Goal: Task Accomplishment & Management: Use online tool/utility

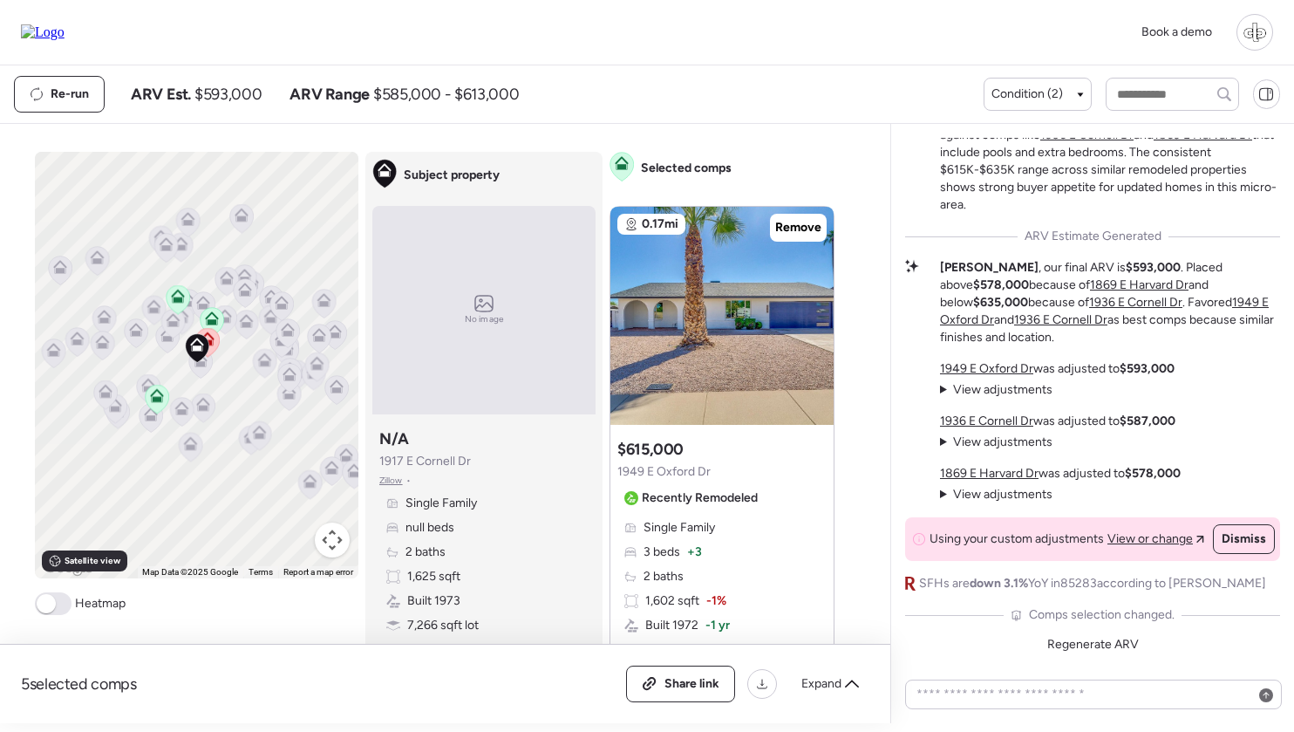
scroll to position [-161, 0]
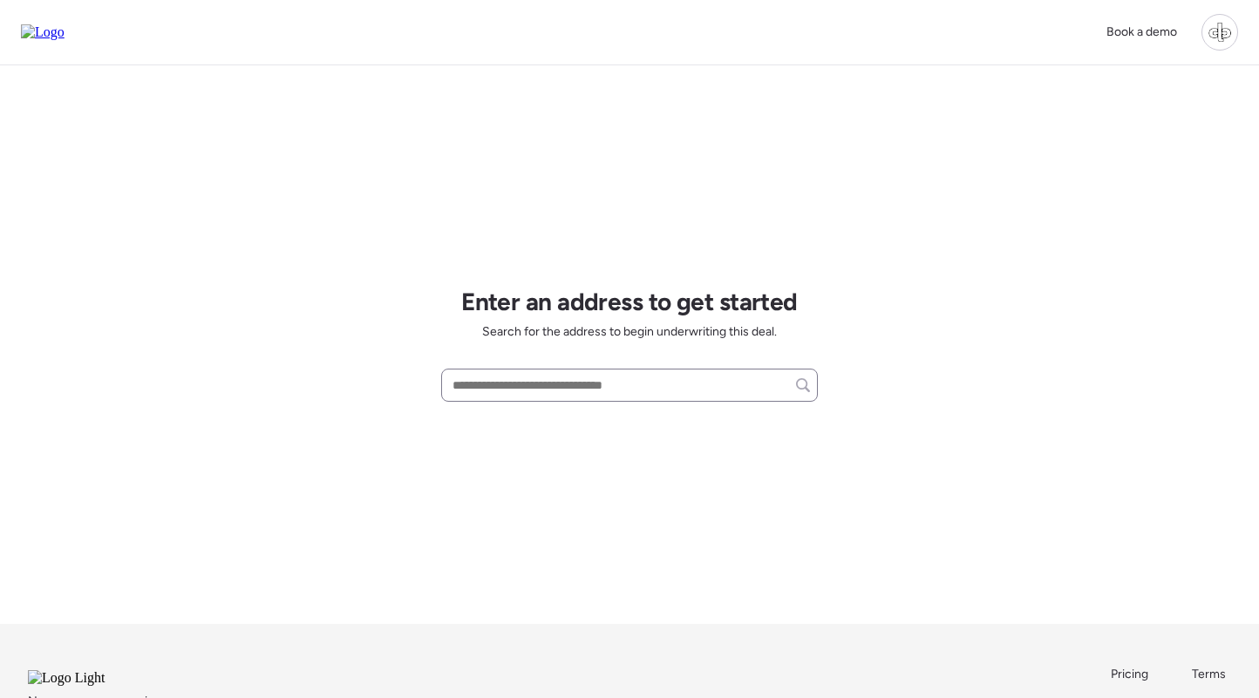
click at [745, 399] on div at bounding box center [629, 385] width 377 height 33
click at [740, 386] on input "text" at bounding box center [629, 385] width 361 height 24
paste input "**********"
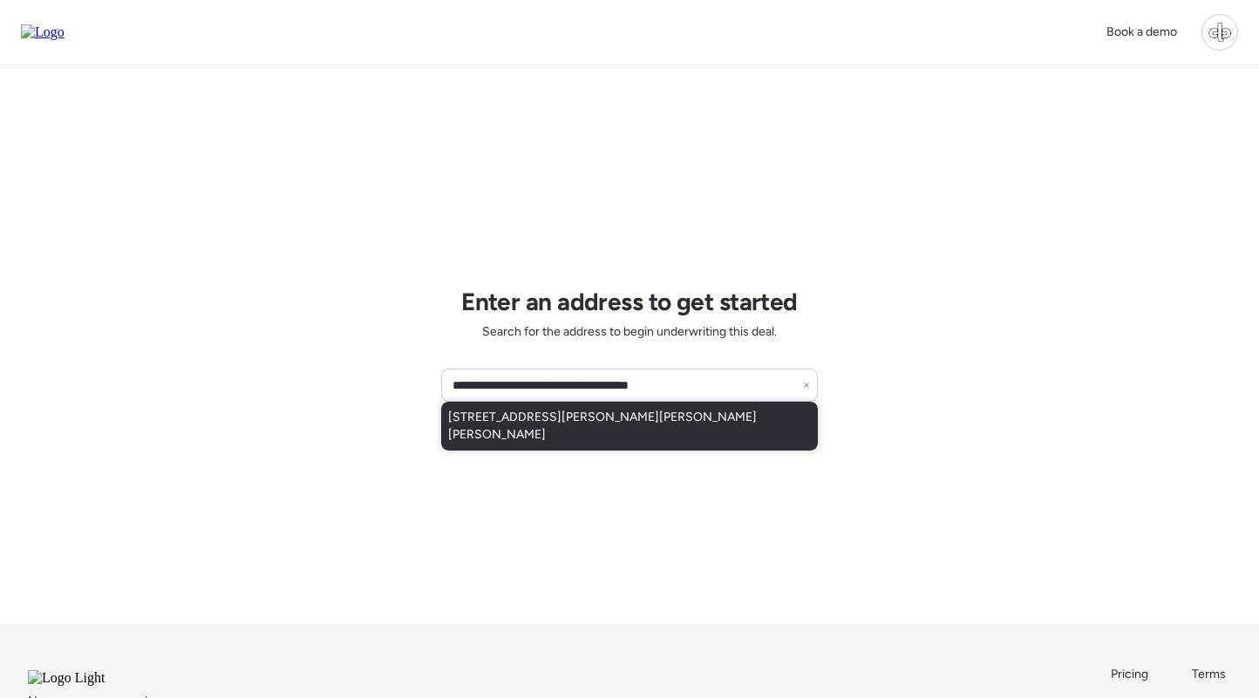
click at [721, 414] on div "1044 Oliveto Verdi Ct, Brandon, FL, 33511" at bounding box center [629, 426] width 377 height 49
type input "**********"
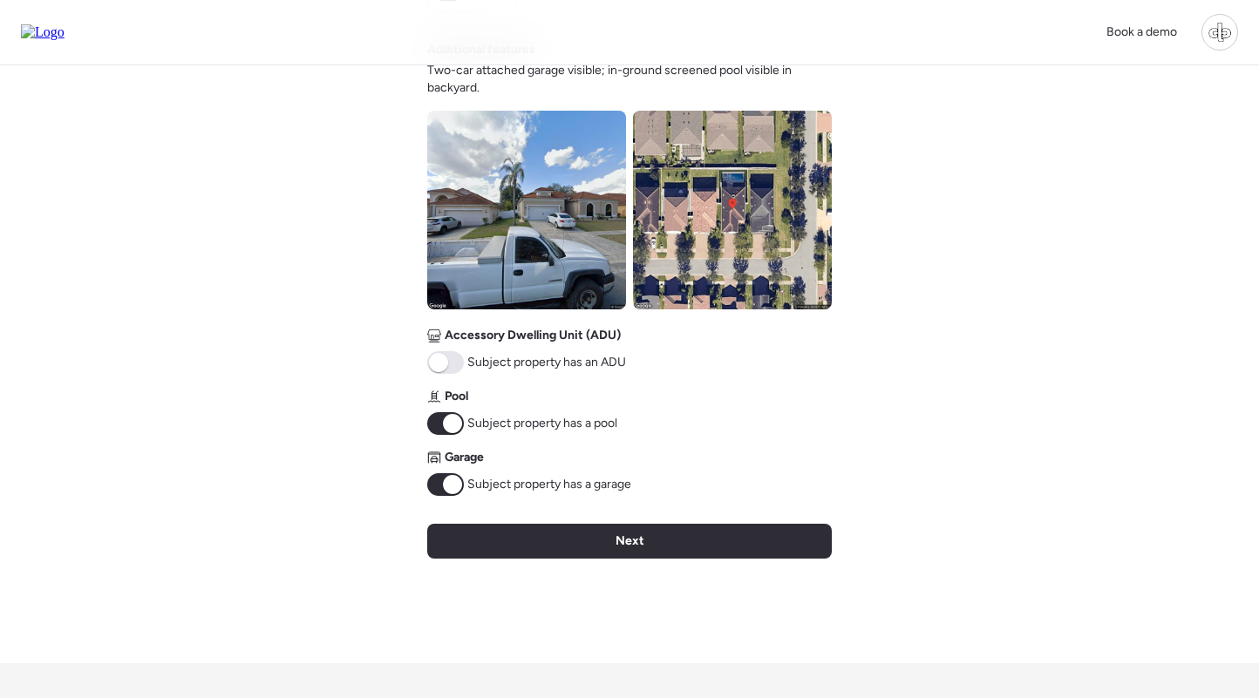
scroll to position [843, 0]
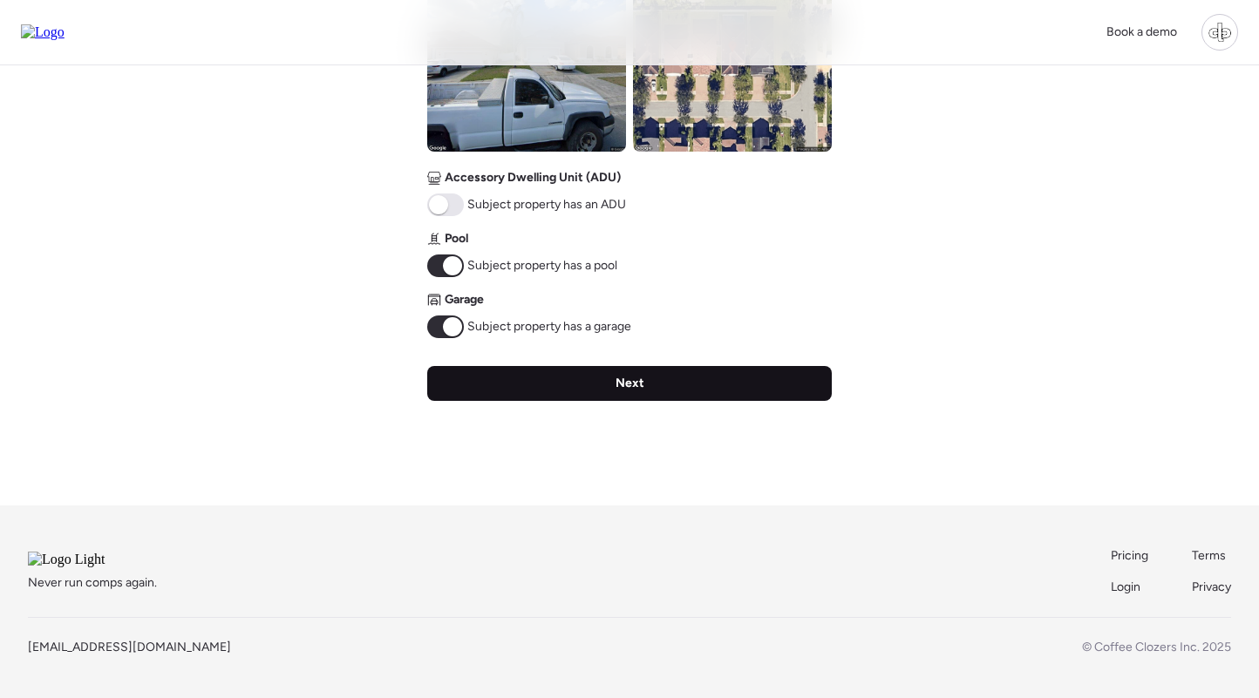
click at [649, 369] on div "Next" at bounding box center [629, 383] width 405 height 35
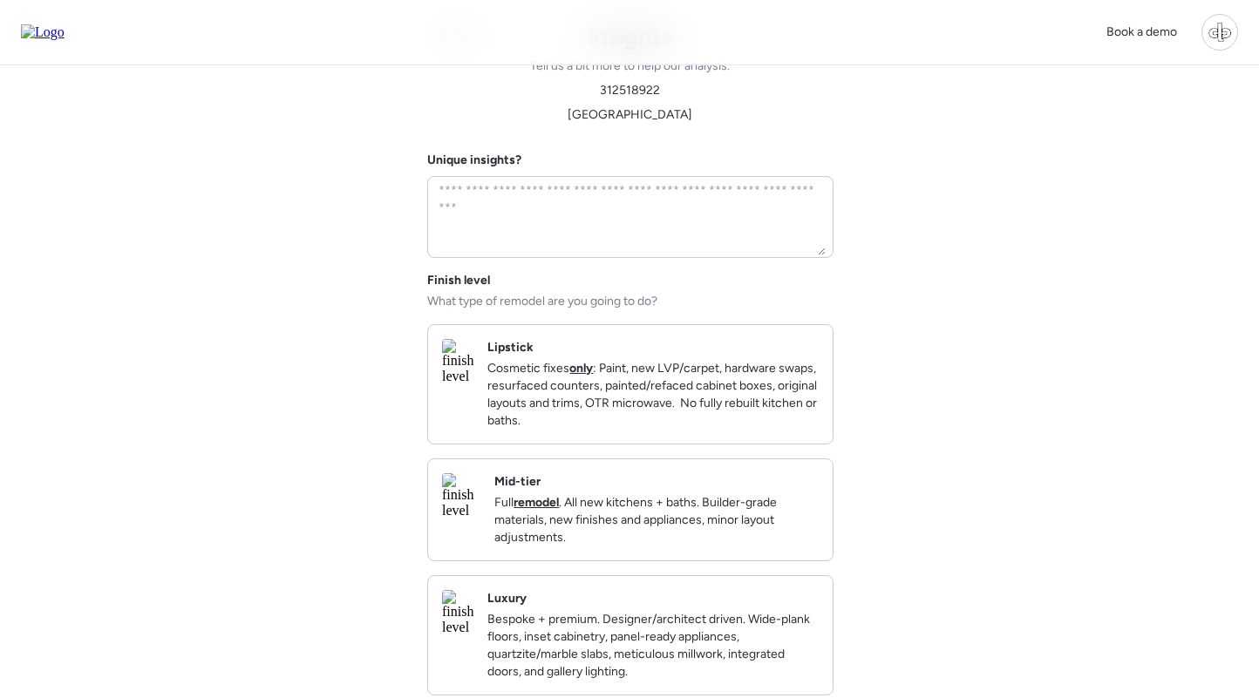
scroll to position [0, 0]
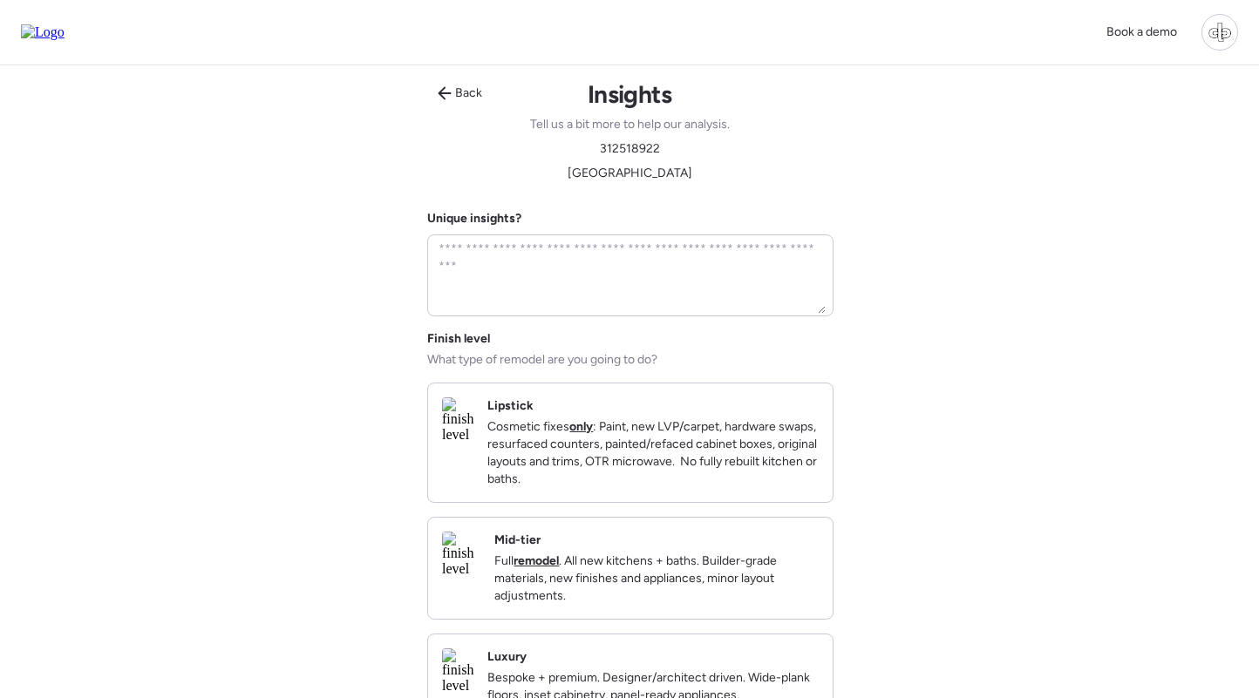
click at [623, 558] on div "Mid-tier Full remodel . All new kitchens + baths. Builder-grade materials, new …" at bounding box center [656, 568] width 324 height 73
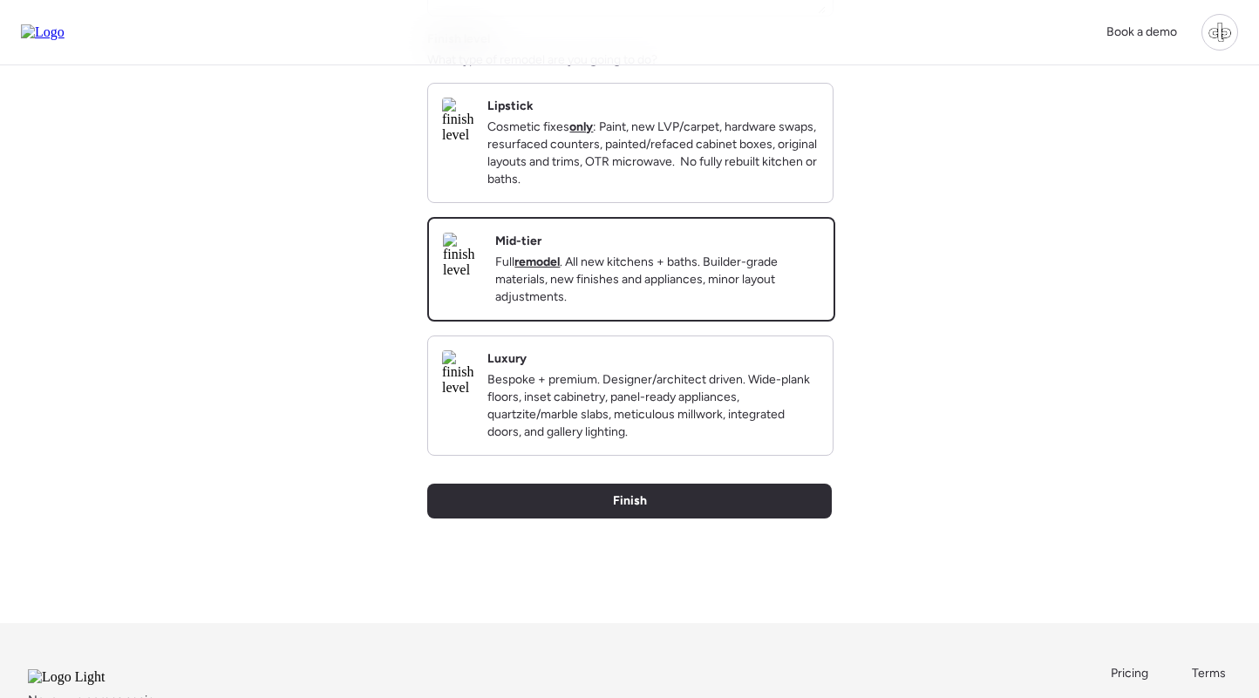
scroll to position [348, 0]
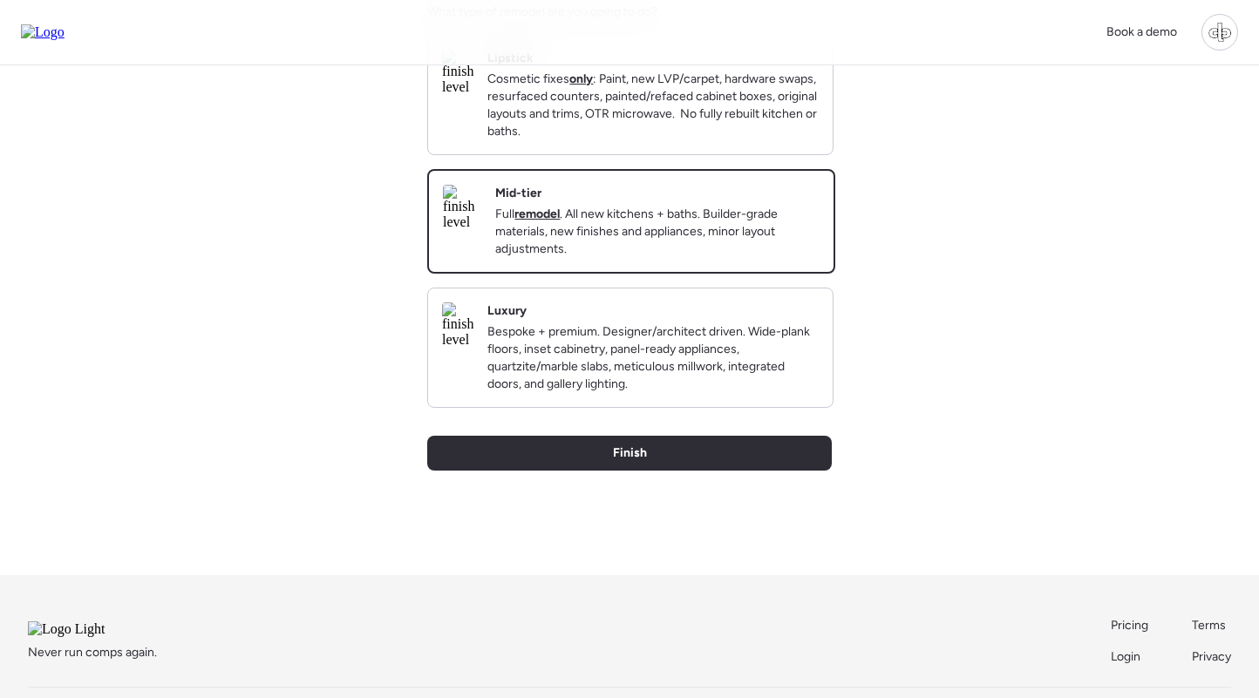
click at [662, 502] on div "Back Insights Tell us a bit more to help our analysis. 312518922 Hillsborough C…" at bounding box center [629, 146] width 405 height 858
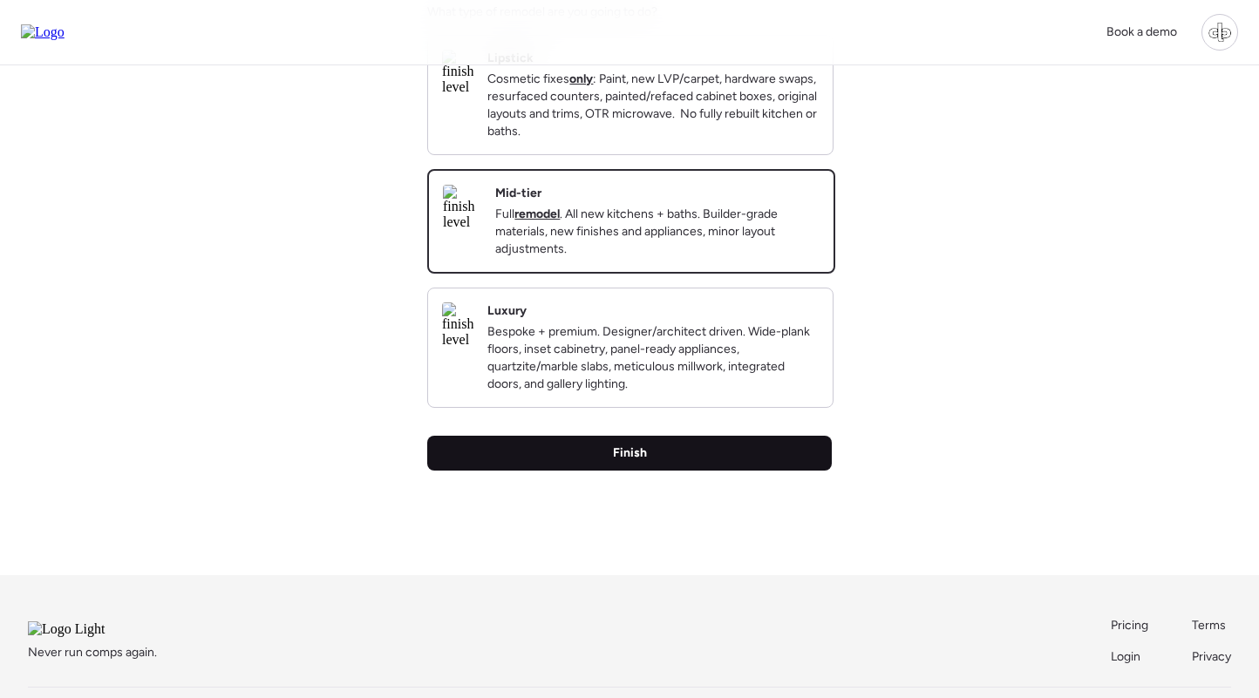
click at [662, 471] on div "Finish" at bounding box center [629, 453] width 405 height 35
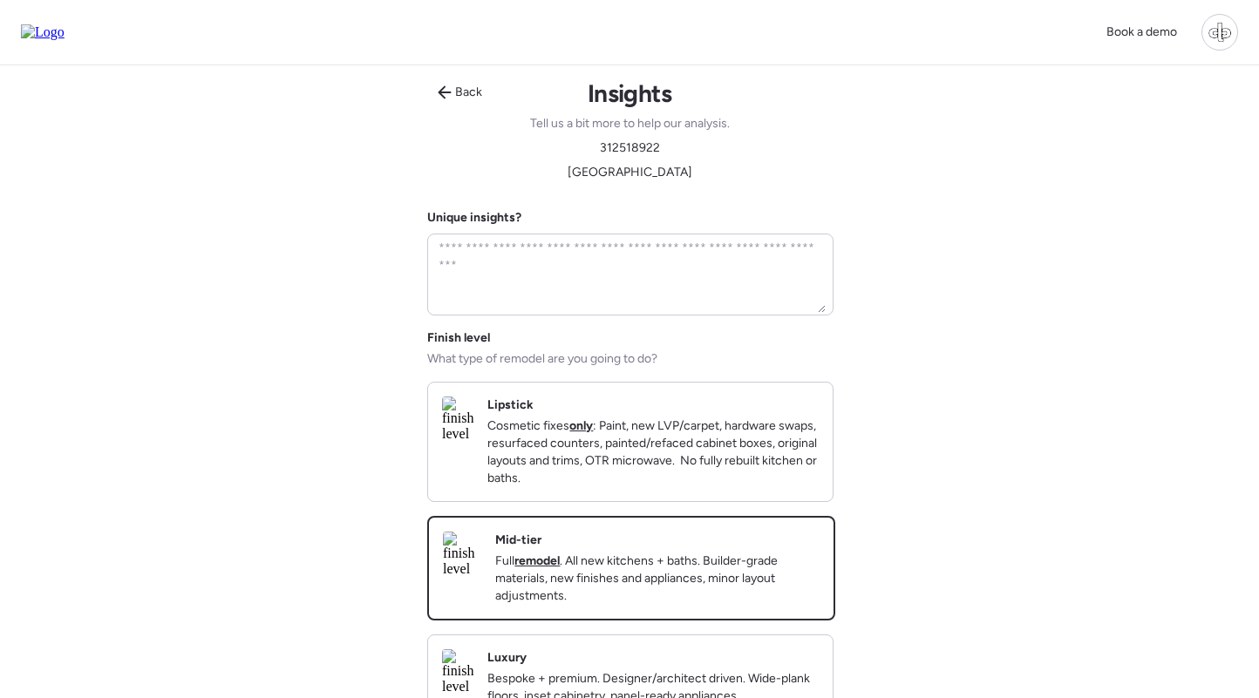
scroll to position [0, 0]
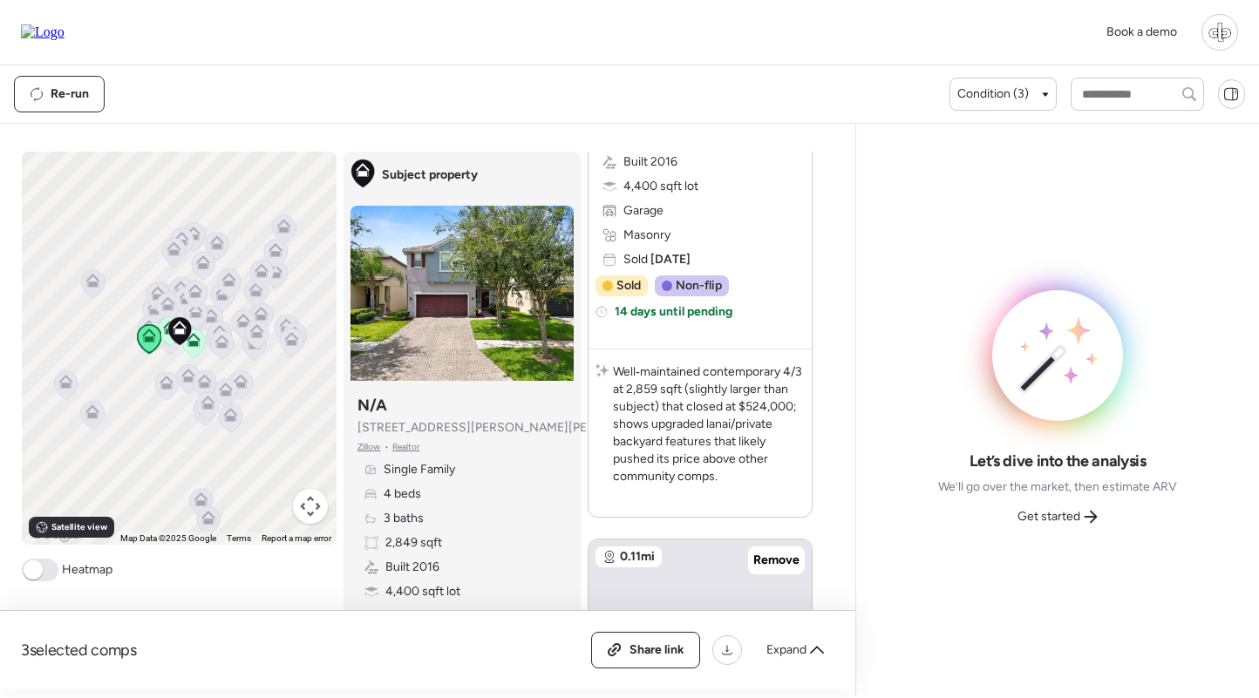
scroll to position [1790, 0]
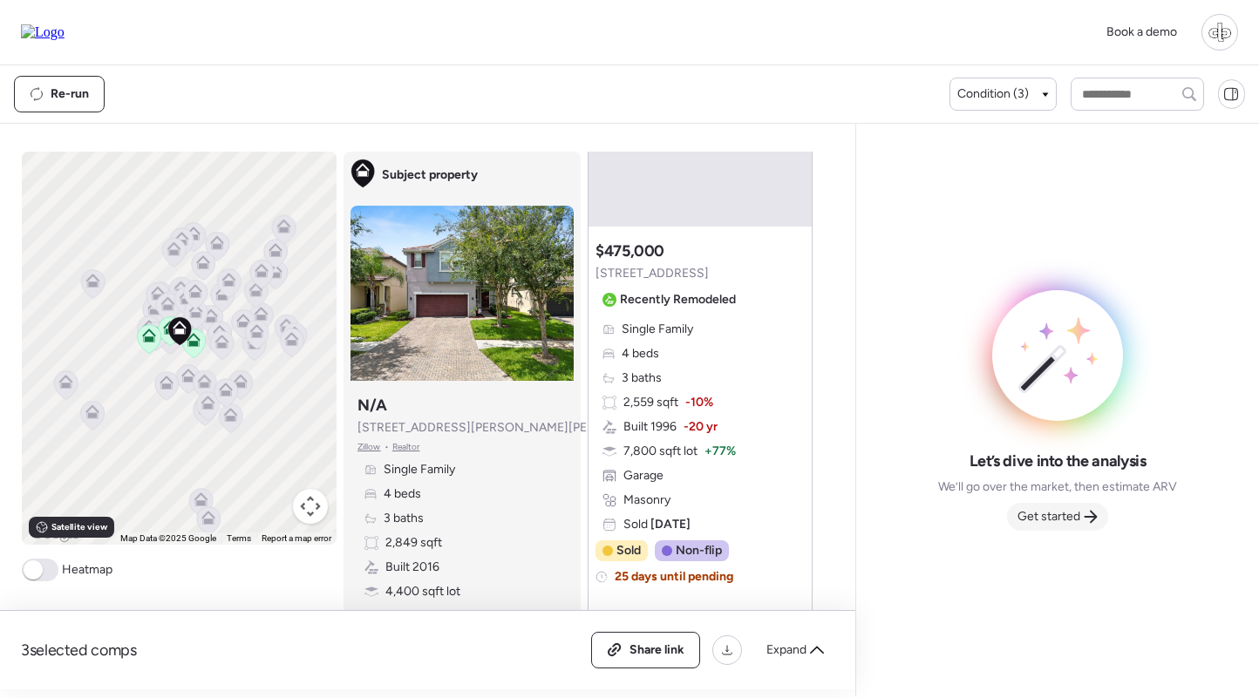
click at [1035, 511] on span "Get started" at bounding box center [1049, 516] width 63 height 17
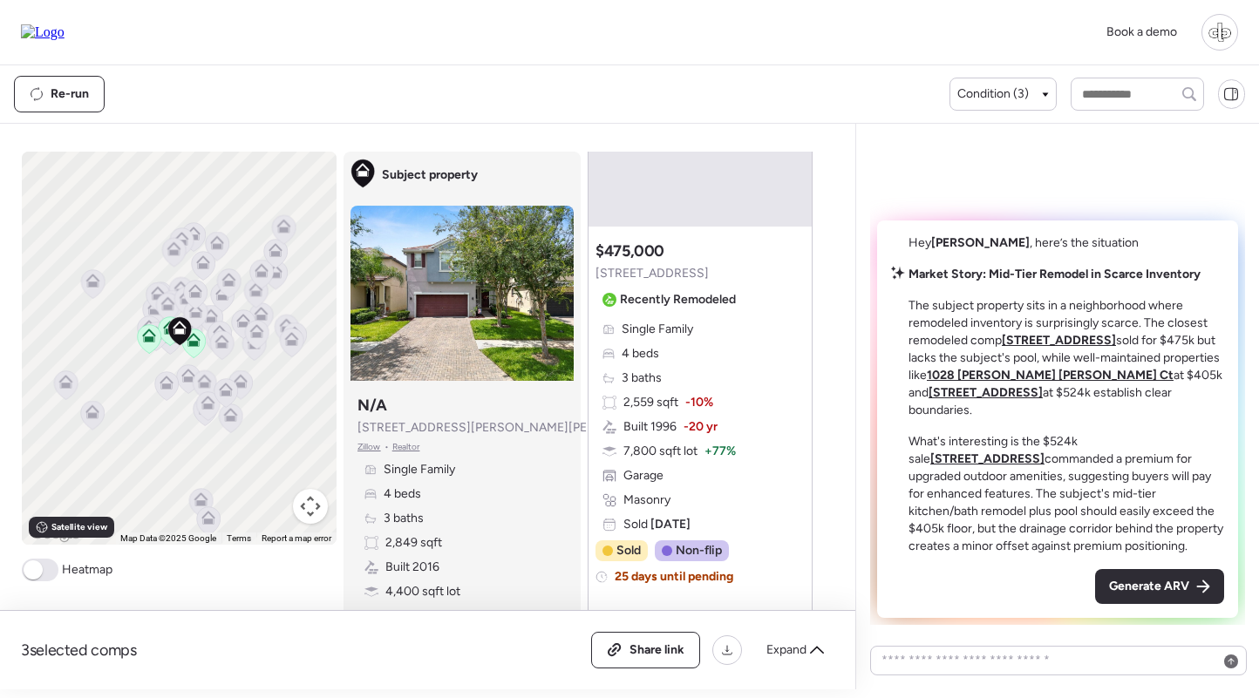
click at [1052, 348] on u "923 Tuscanny St" at bounding box center [1059, 340] width 114 height 15
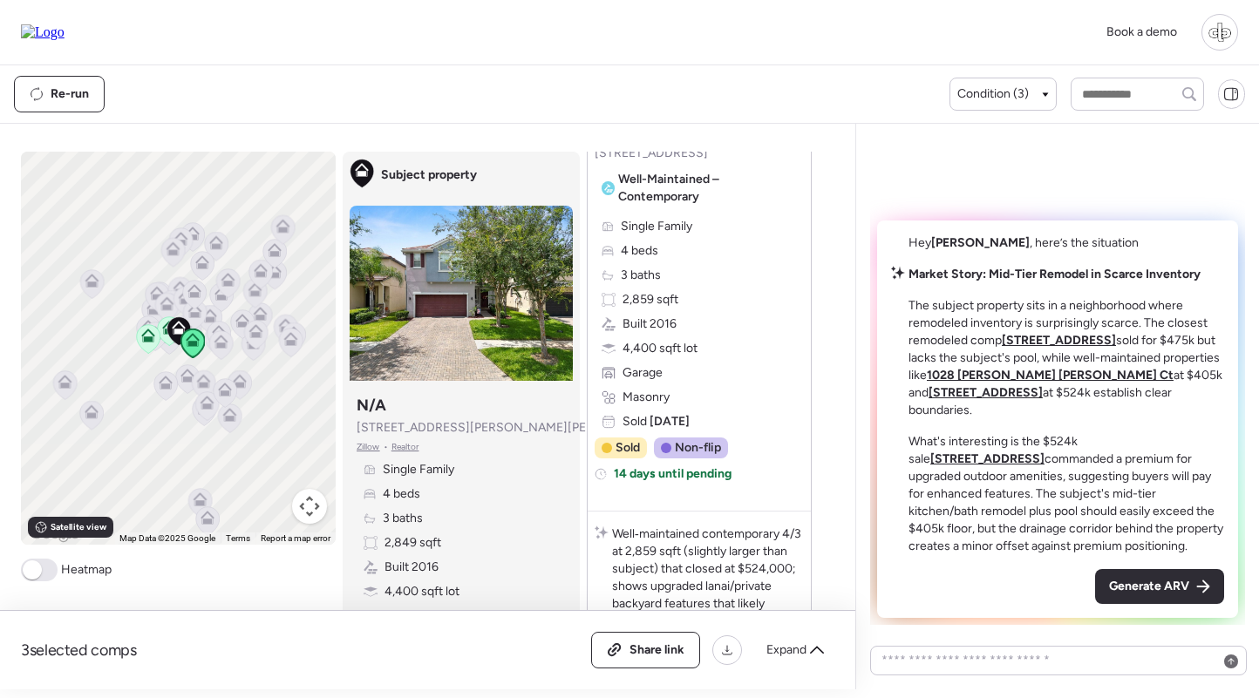
scroll to position [0, 0]
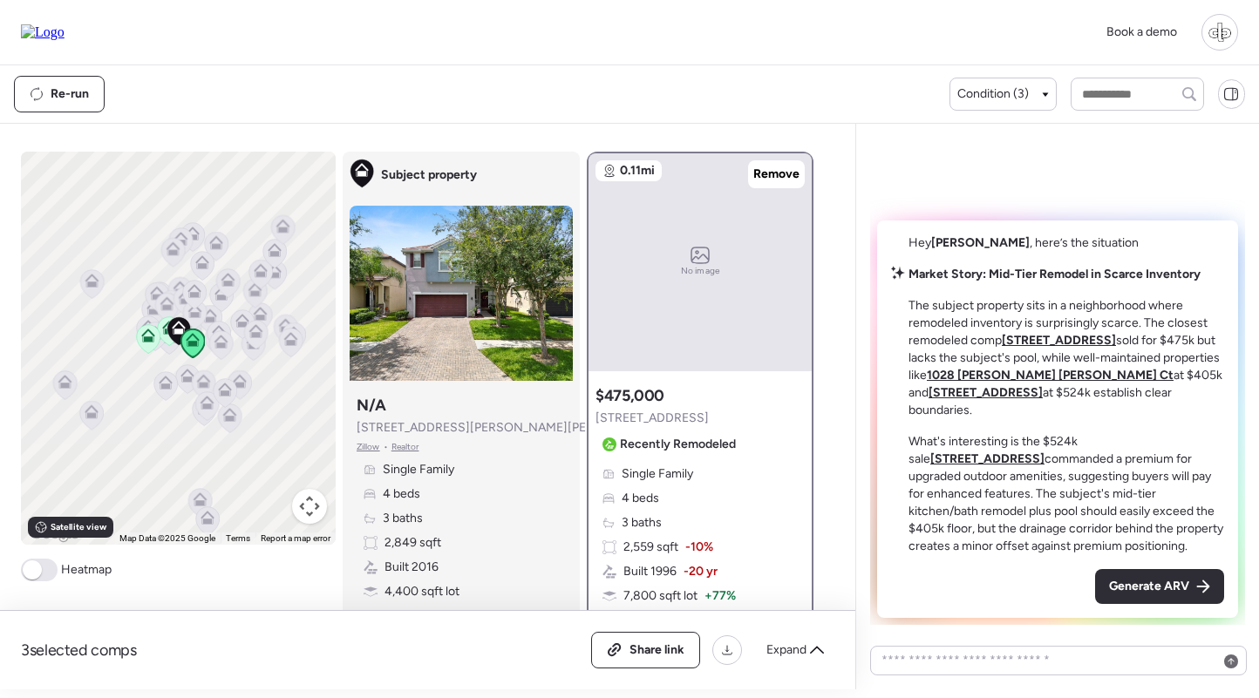
click at [1023, 383] on u "1028 Oliveto Verdi Ct" at bounding box center [1050, 375] width 247 height 15
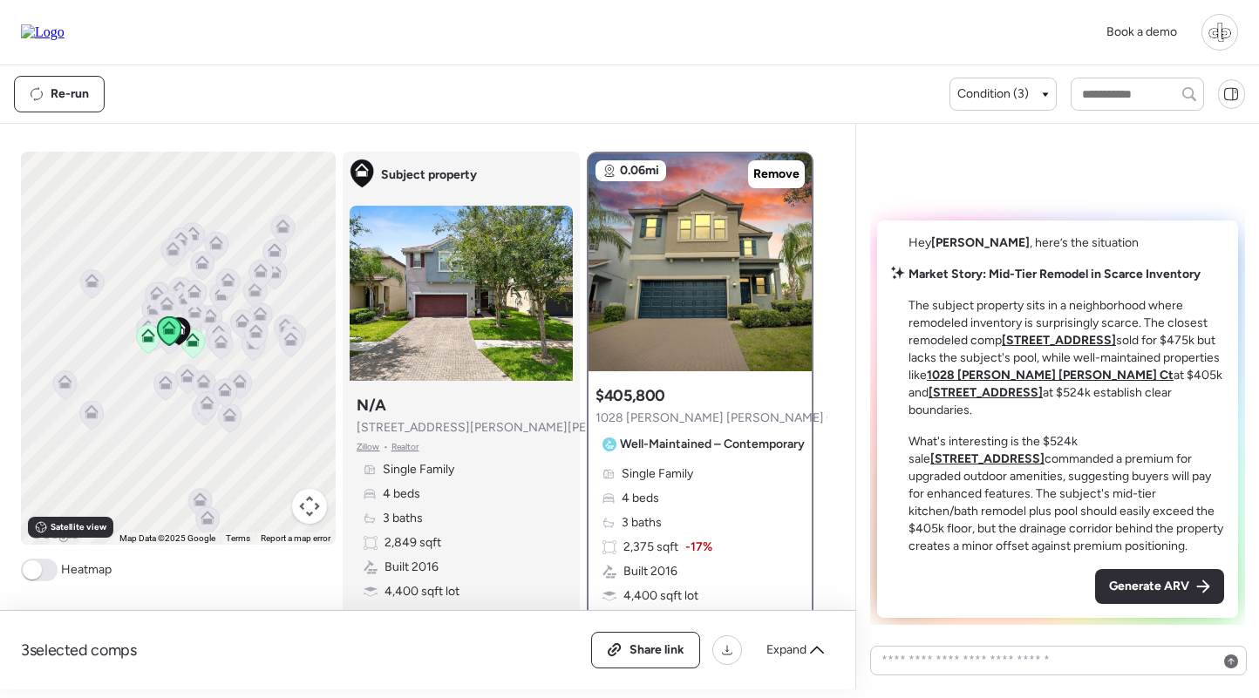
click at [1043, 392] on u "910 Terra Vista St" at bounding box center [986, 392] width 114 height 15
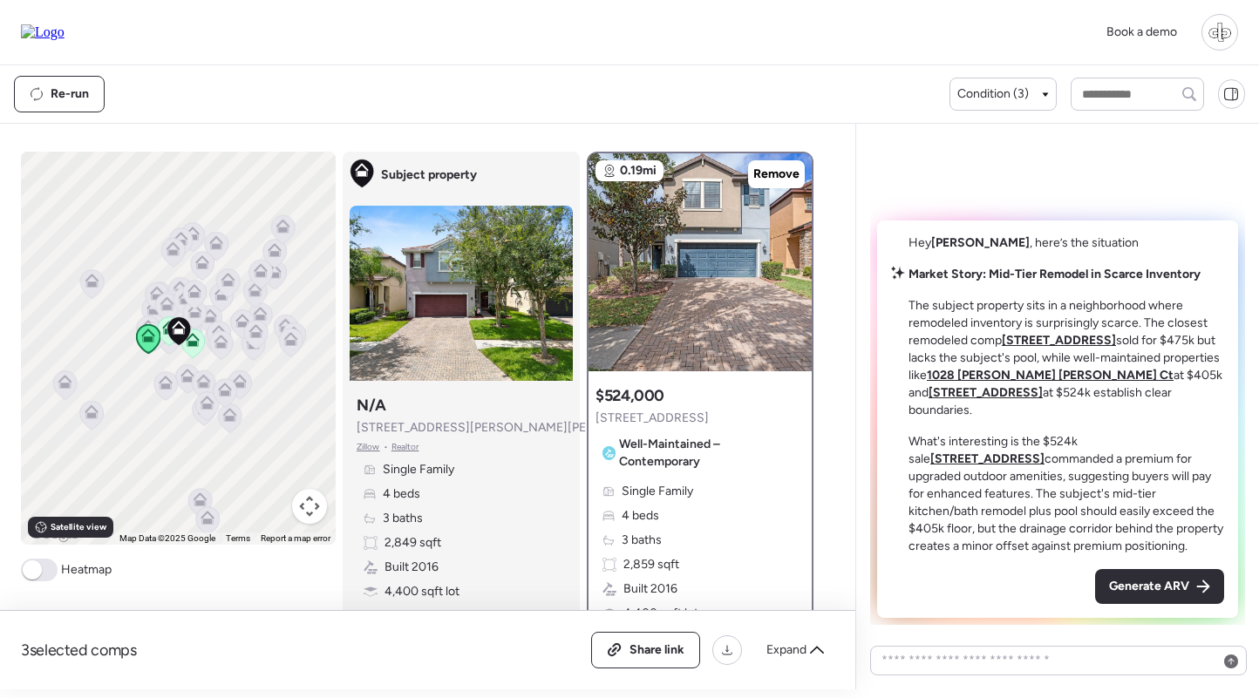
click at [1045, 452] on u "910 Terra Vista St" at bounding box center [987, 459] width 114 height 15
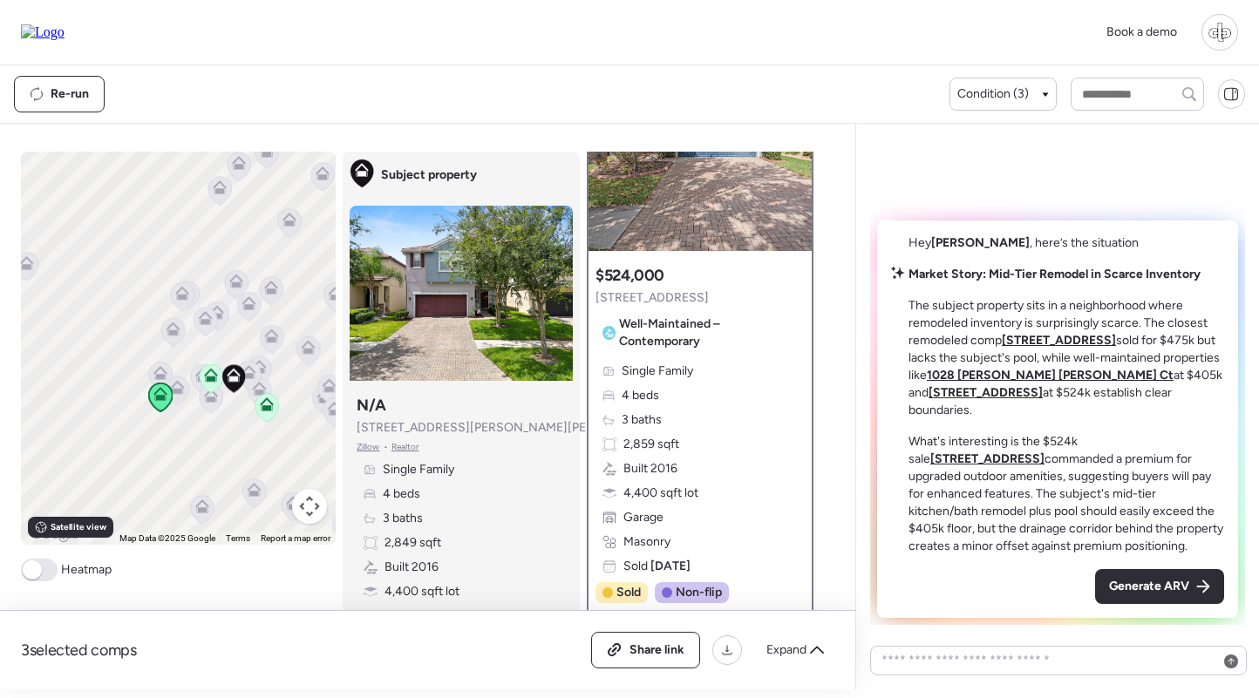
click at [206, 399] on icon at bounding box center [211, 396] width 14 height 14
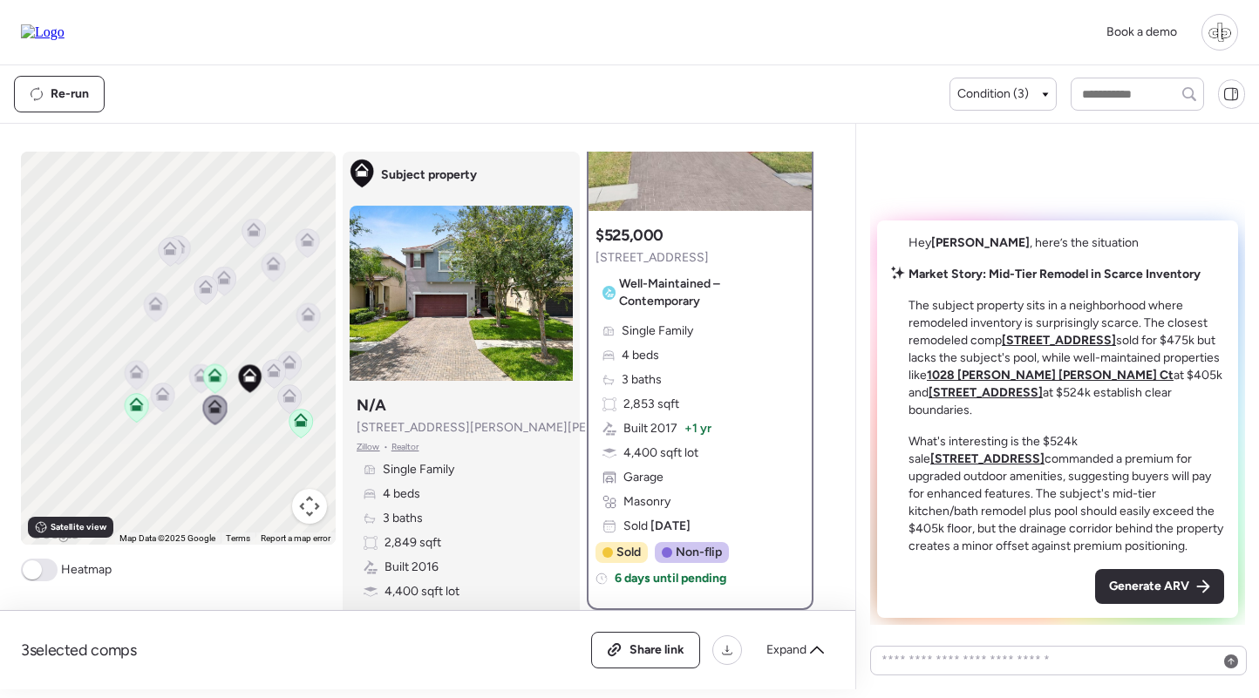
scroll to position [162, 0]
click at [156, 397] on icon at bounding box center [162, 394] width 14 height 14
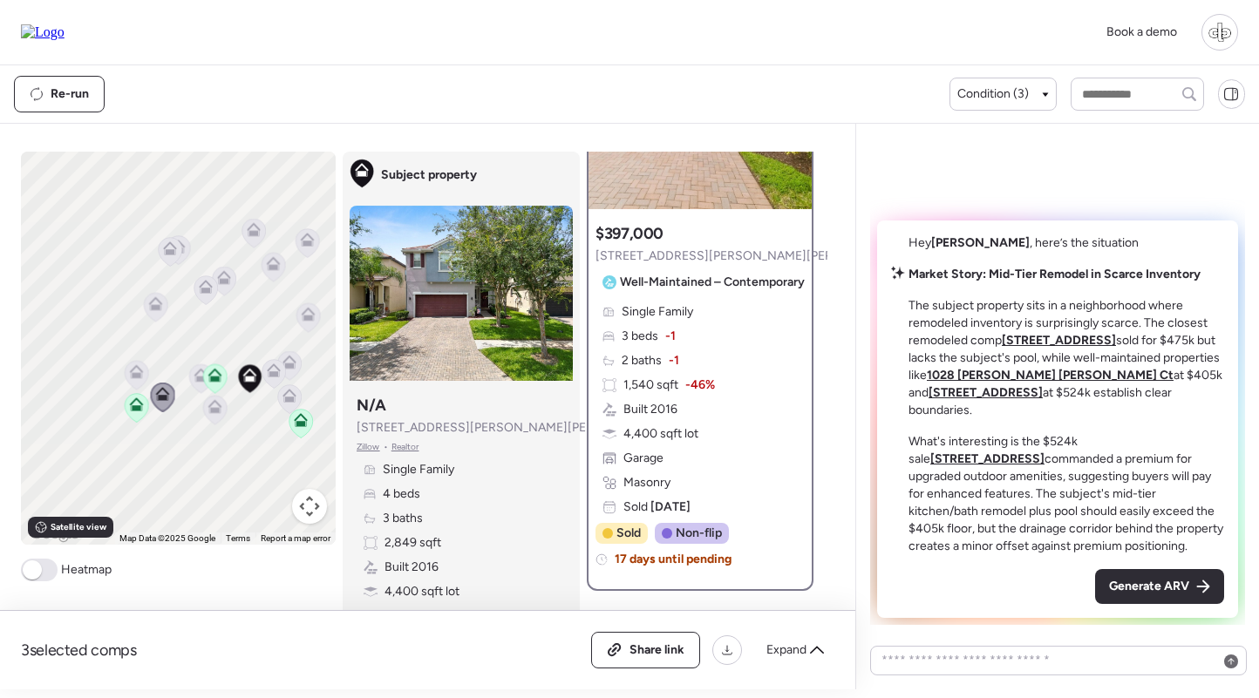
scroll to position [0, 0]
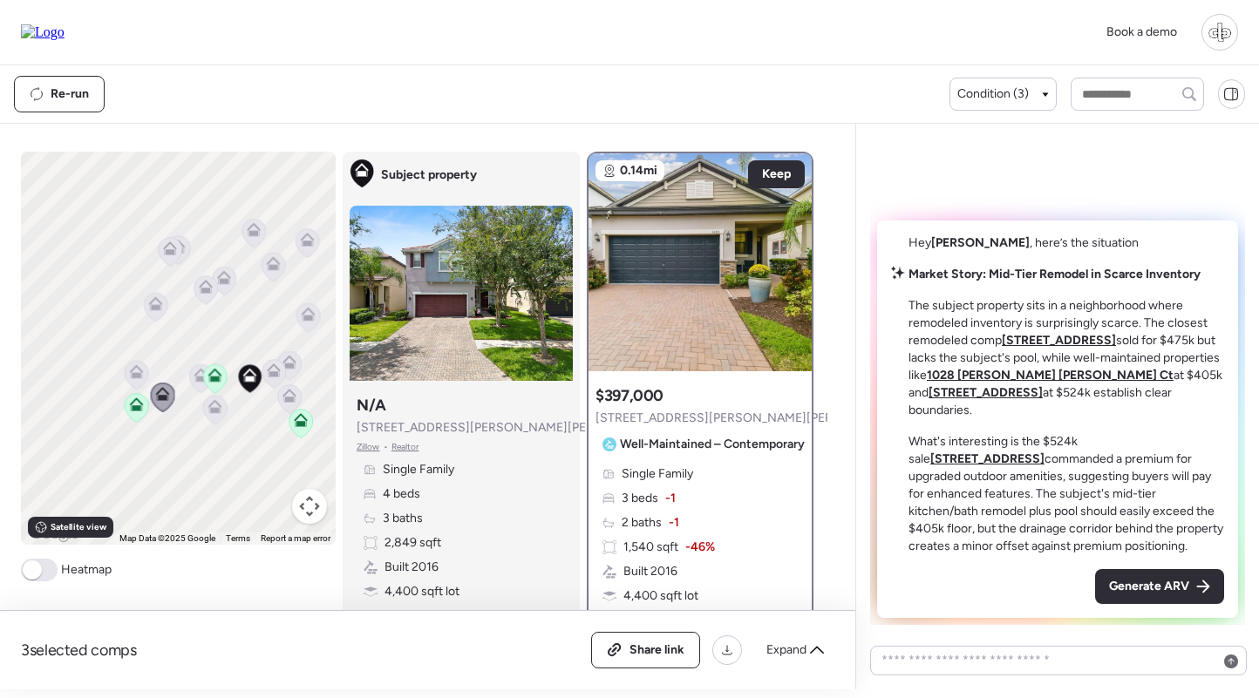
click at [197, 379] on icon at bounding box center [199, 378] width 11 height 5
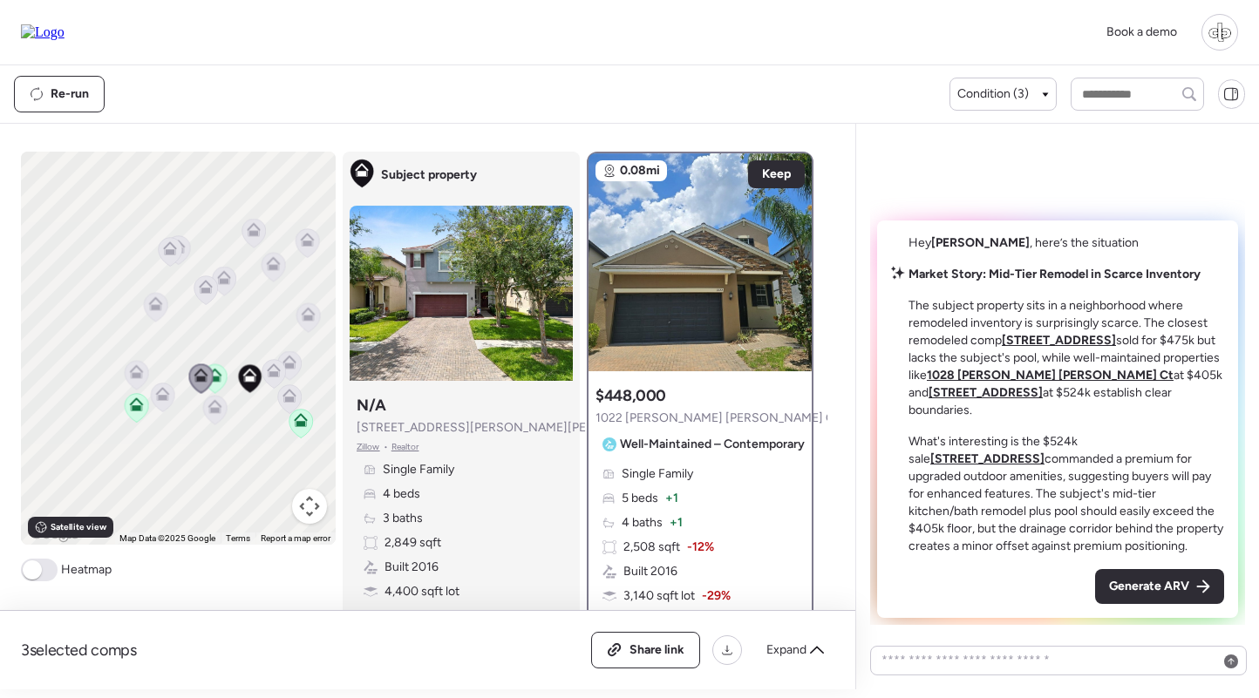
click at [132, 374] on icon at bounding box center [135, 374] width 11 height 5
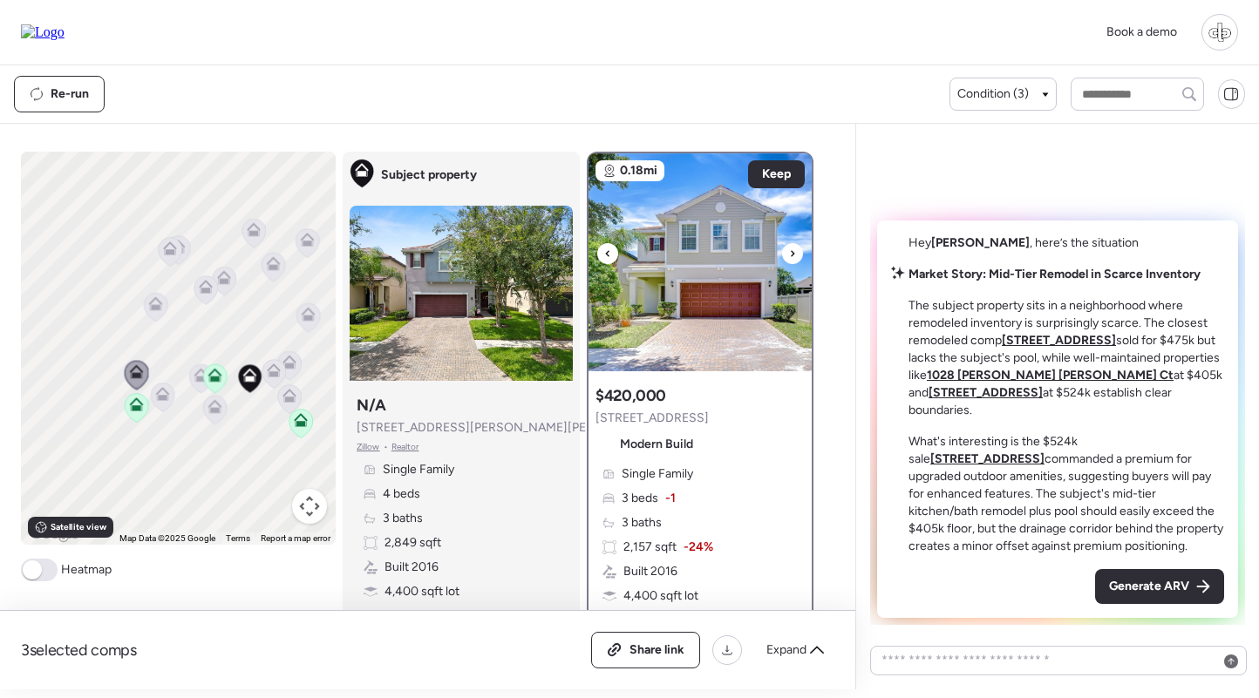
click at [705, 298] on img at bounding box center [700, 262] width 223 height 218
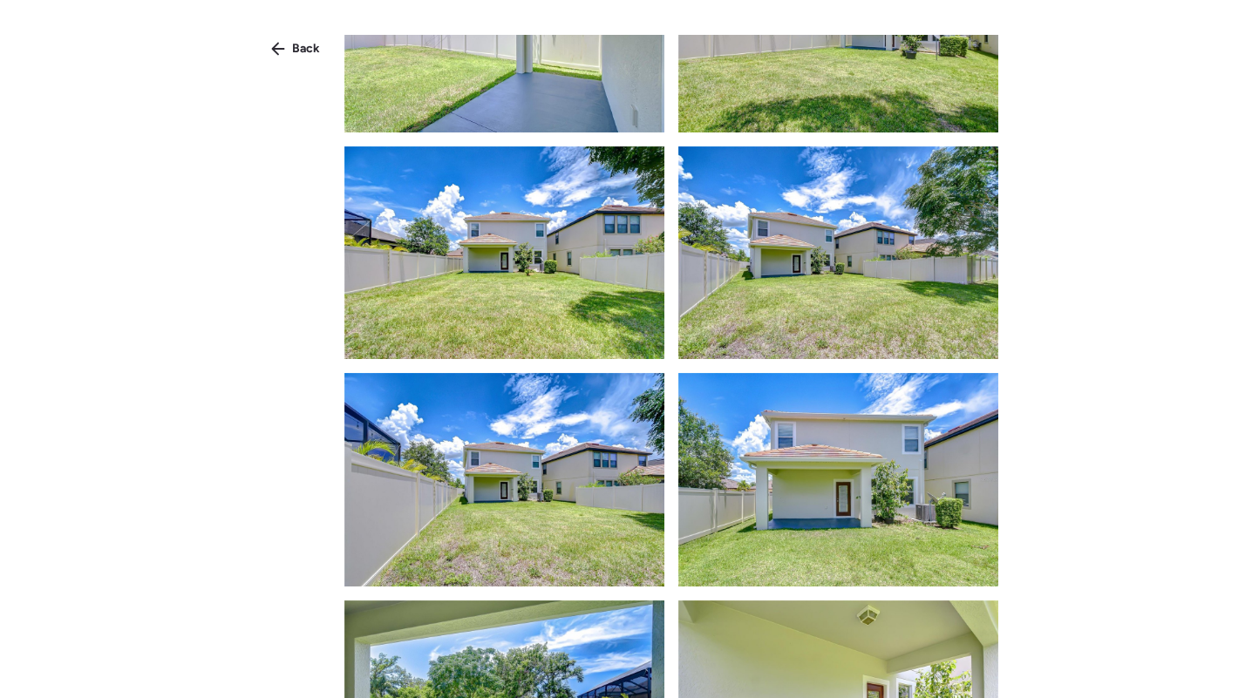
scroll to position [1593, 0]
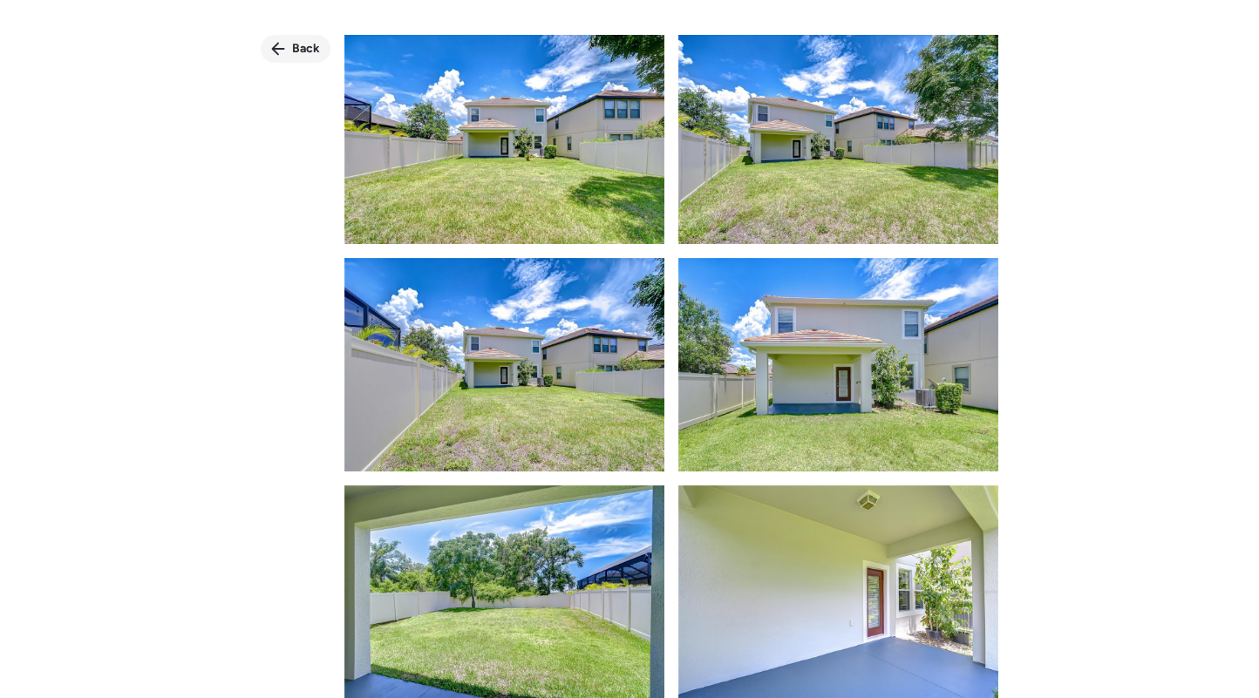
click at [284, 47] on icon at bounding box center [278, 49] width 14 height 14
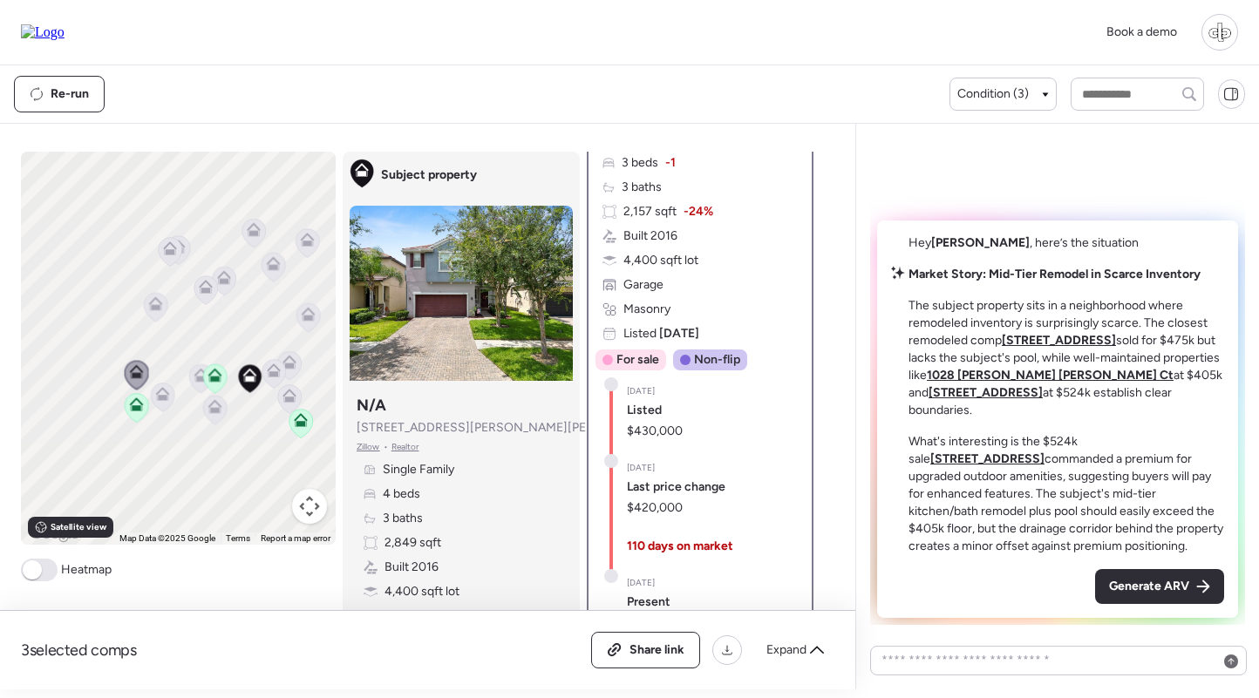
scroll to position [338, 0]
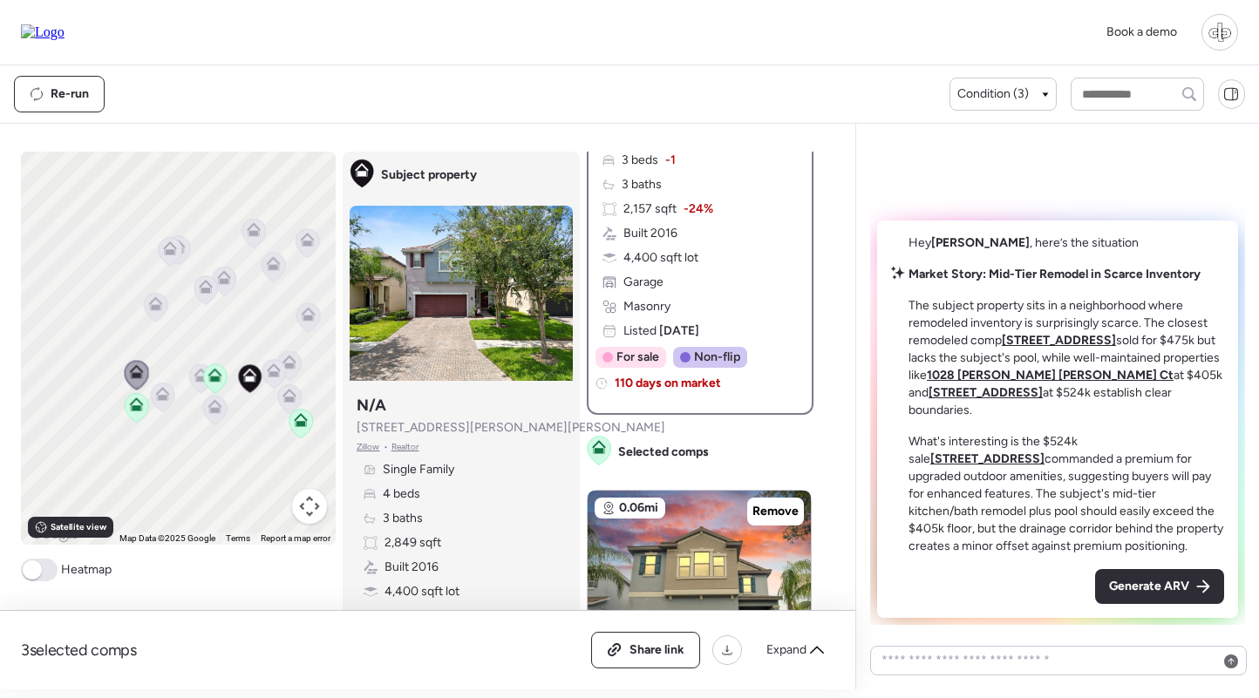
click at [165, 305] on icon at bounding box center [156, 307] width 24 height 29
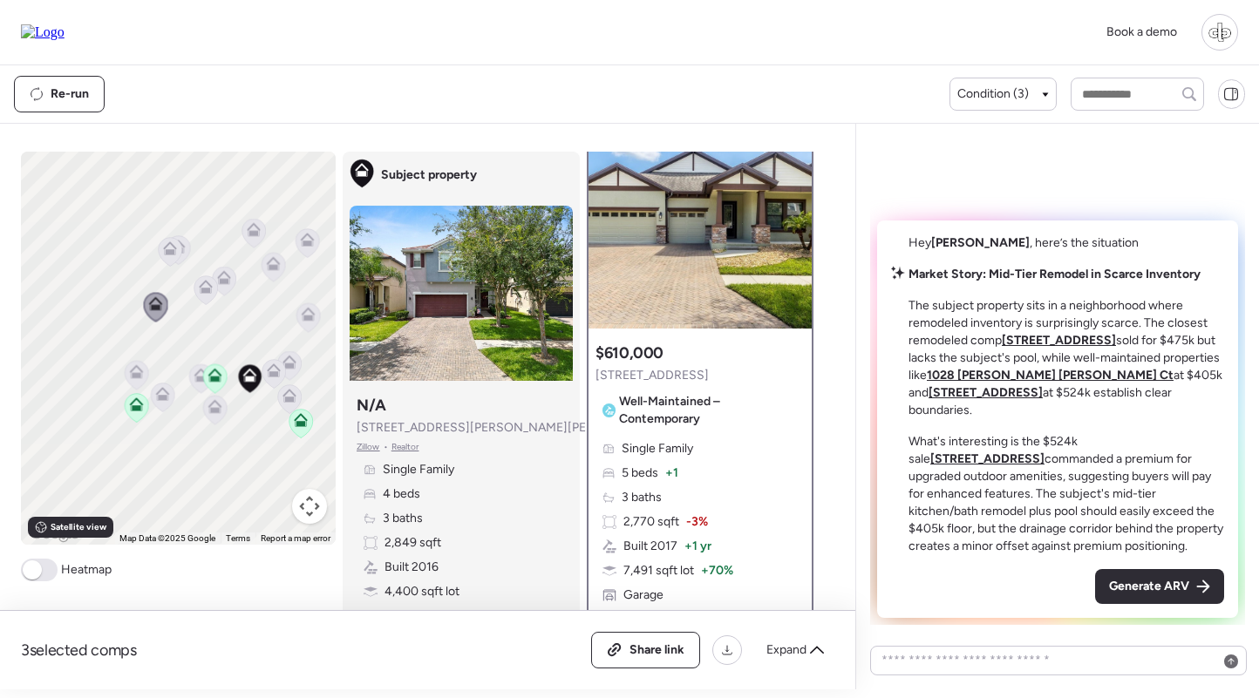
scroll to position [0, 0]
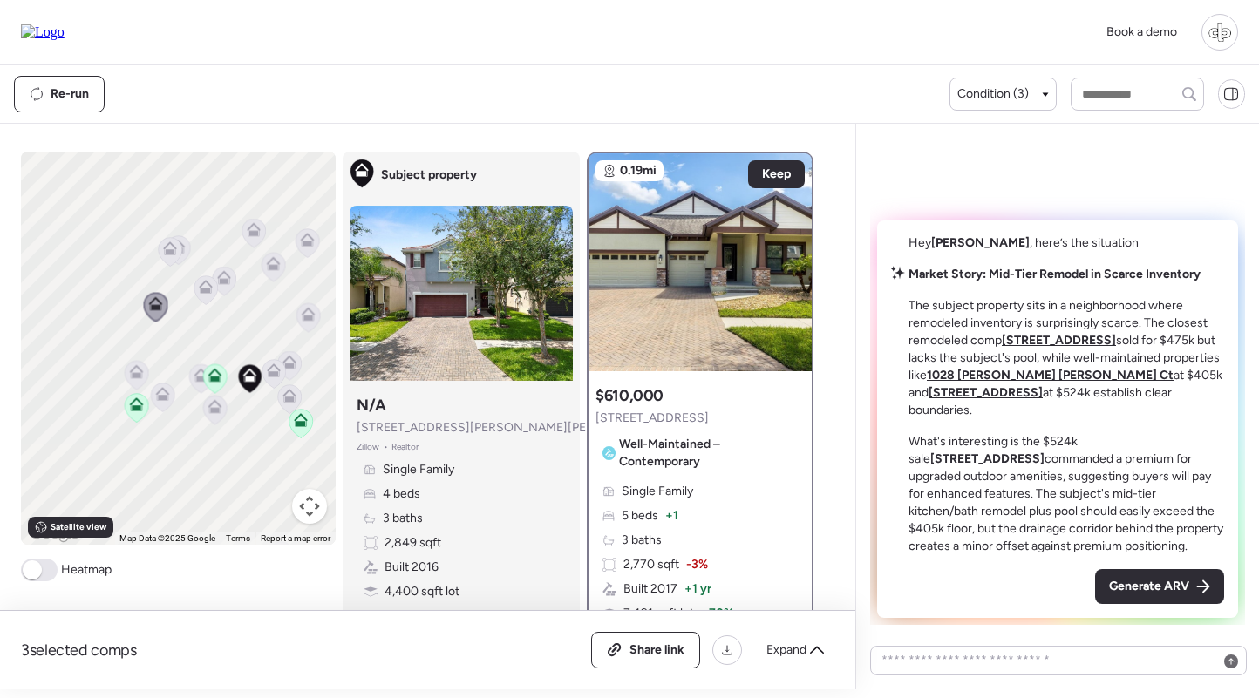
click at [208, 298] on icon at bounding box center [206, 290] width 24 height 29
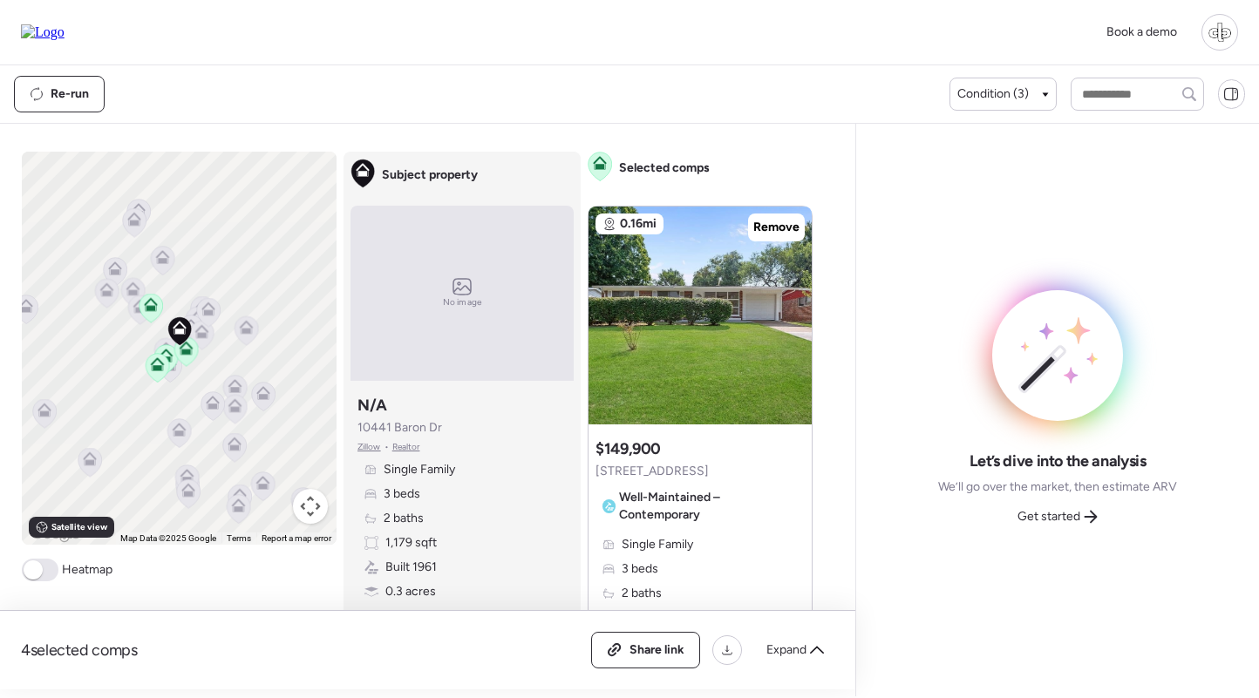
click at [566, 169] on div "Subject property No image Subject property N/A 10441 Baron Dr Zillow • Realtor …" at bounding box center [462, 406] width 237 height 508
drag, startPoint x: 443, startPoint y: 427, endPoint x: 358, endPoint y: 431, distance: 85.5
click at [358, 431] on div "Subject property N/A 10441 Baron Dr Zillow • Realtor Single Family 3 beds 2 bat…" at bounding box center [462, 520] width 223 height 265
copy span "10441 Baron Dr"
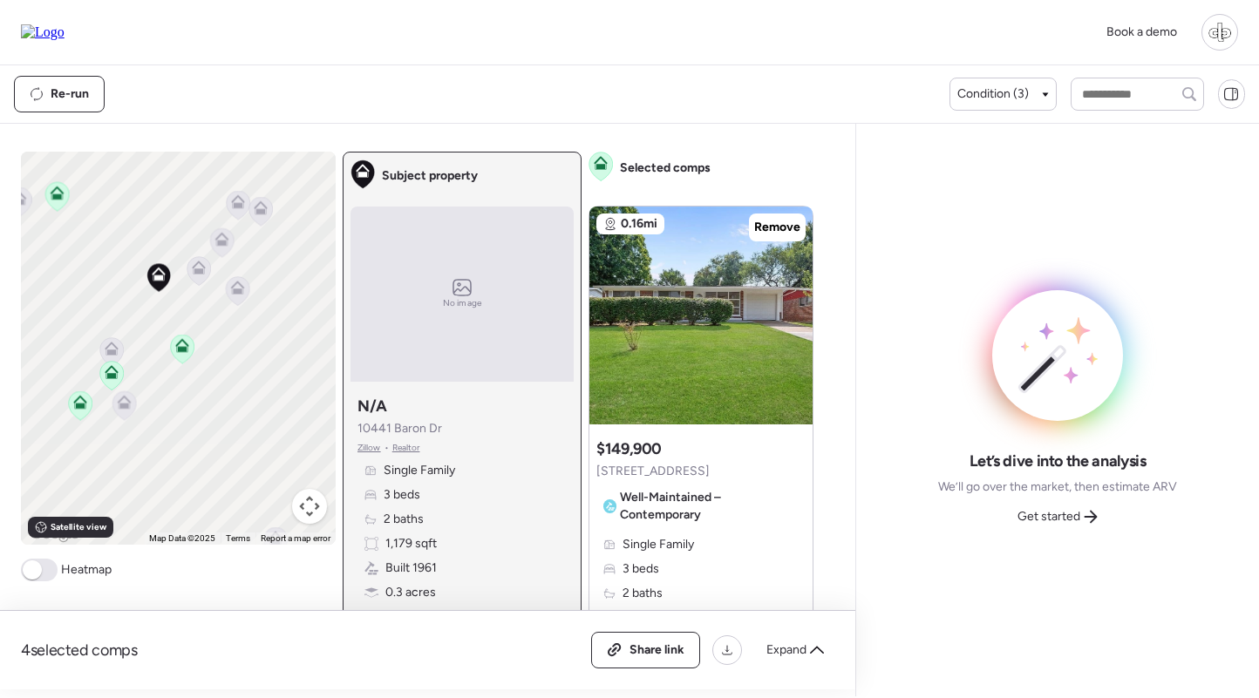
click at [199, 269] on icon at bounding box center [199, 268] width 14 height 14
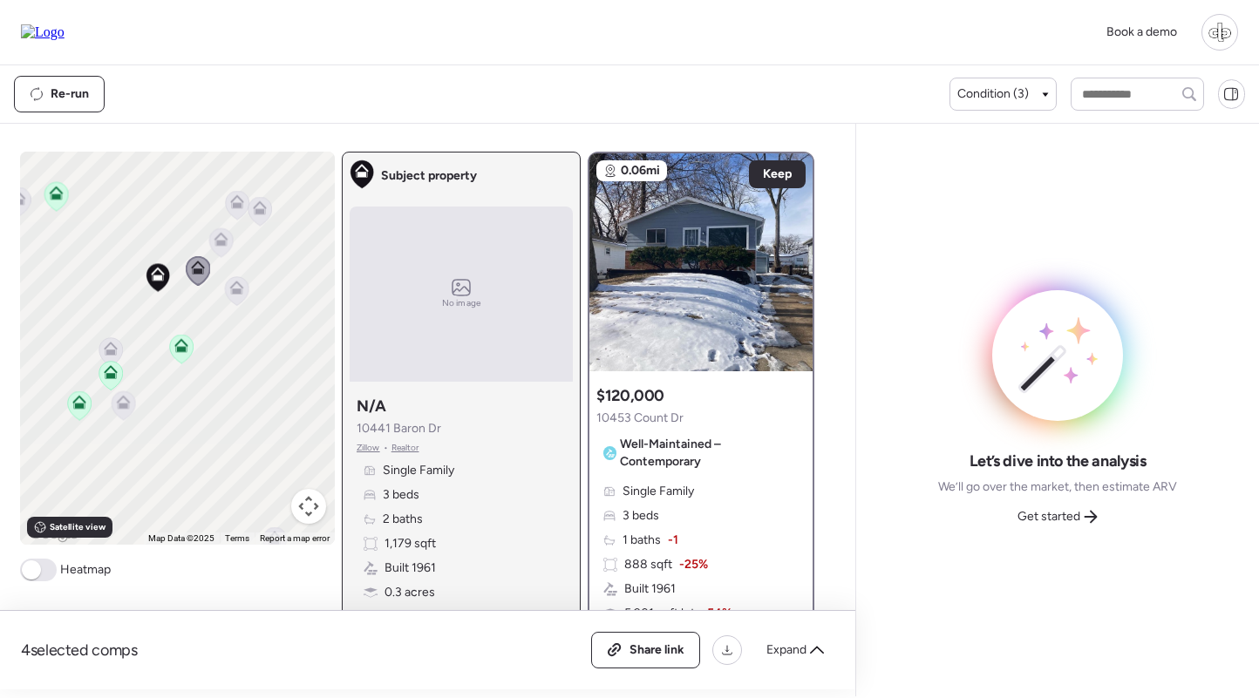
click at [111, 358] on icon at bounding box center [111, 351] width 24 height 29
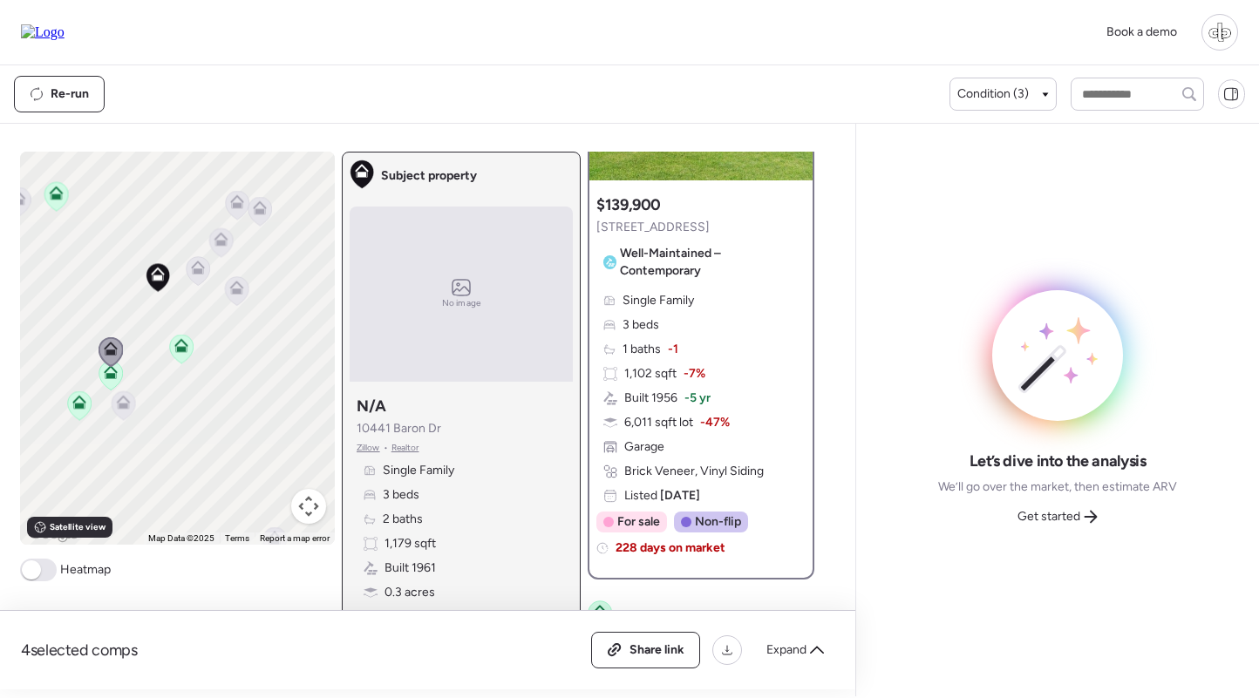
scroll to position [37, 0]
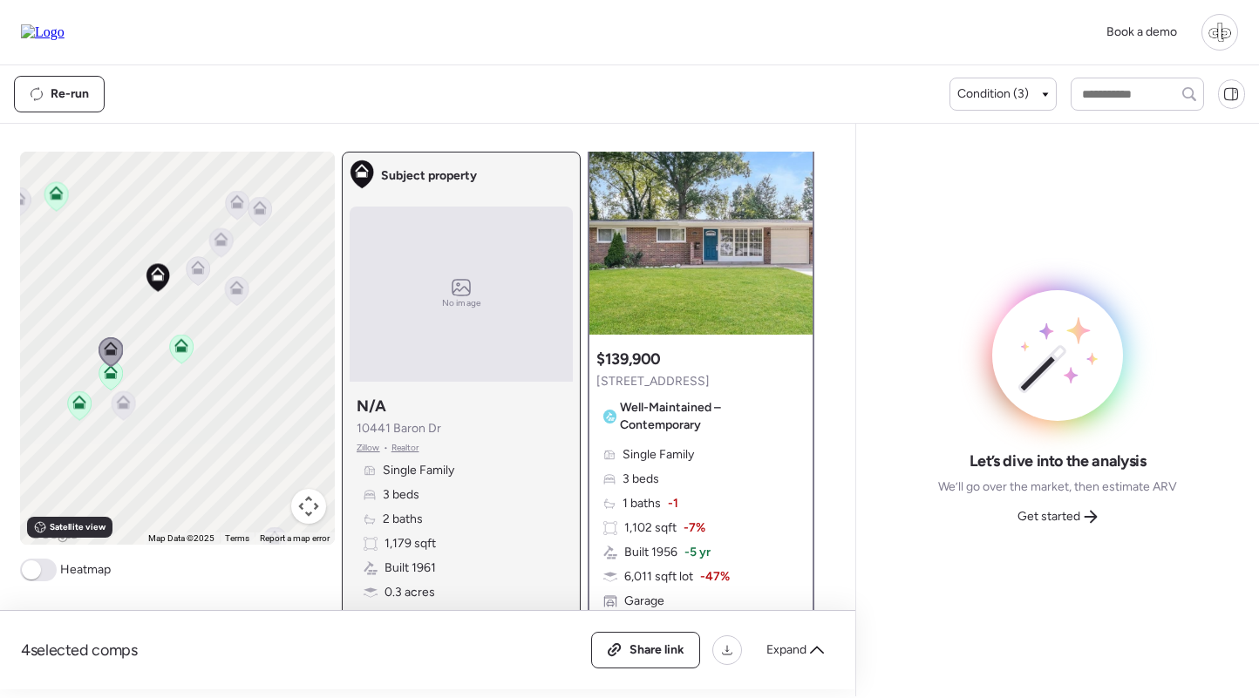
click at [746, 428] on span "Well-Maintained – Contemporary" at bounding box center [709, 416] width 179 height 35
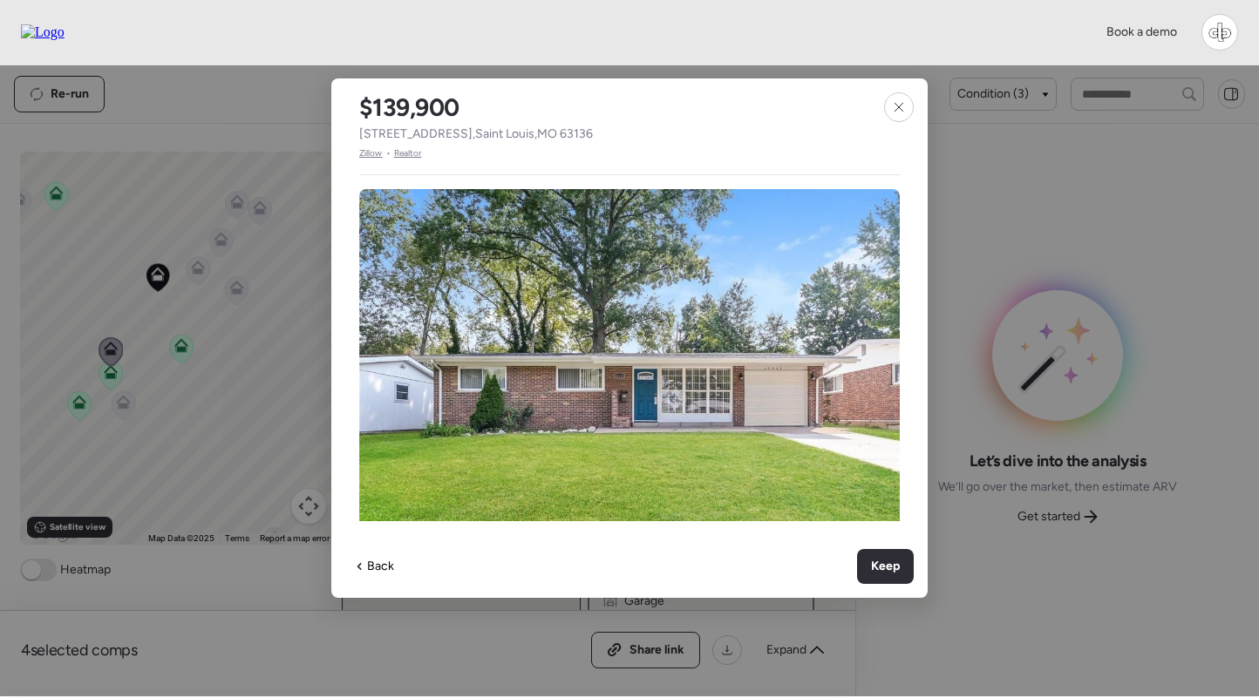
click at [370, 156] on span "Zillow" at bounding box center [371, 153] width 24 height 14
click at [902, 119] on div at bounding box center [899, 107] width 30 height 30
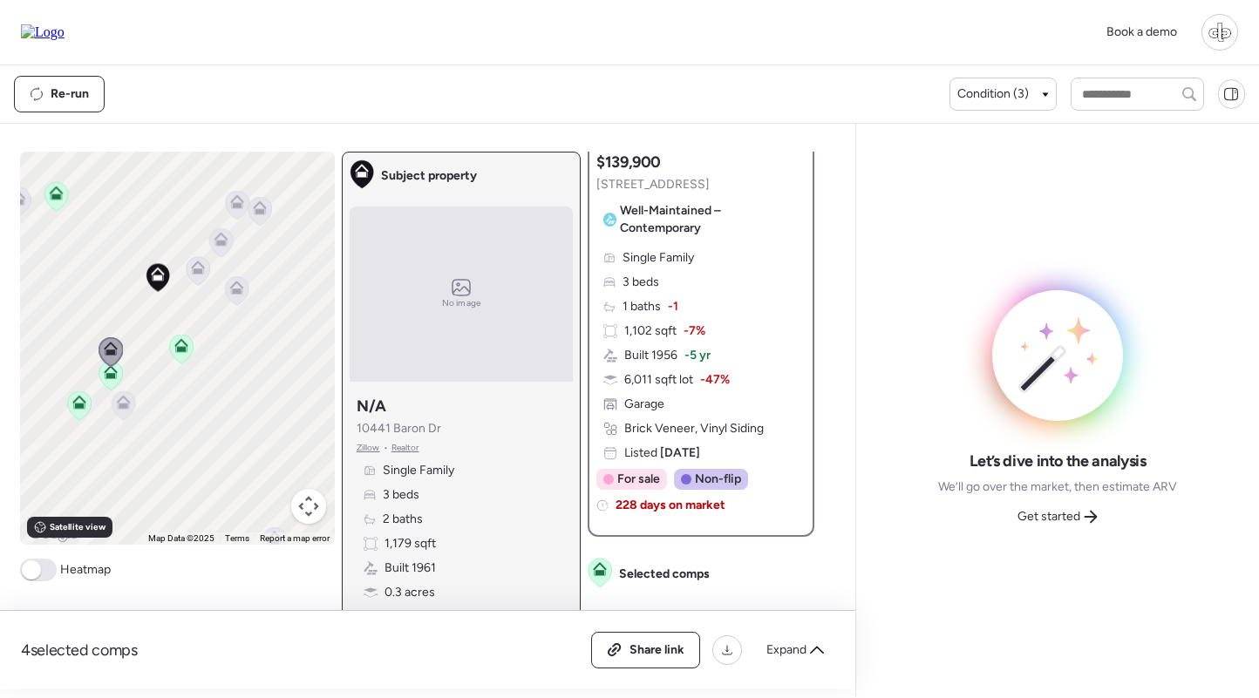
scroll to position [235, 0]
click at [200, 278] on icon at bounding box center [198, 270] width 24 height 29
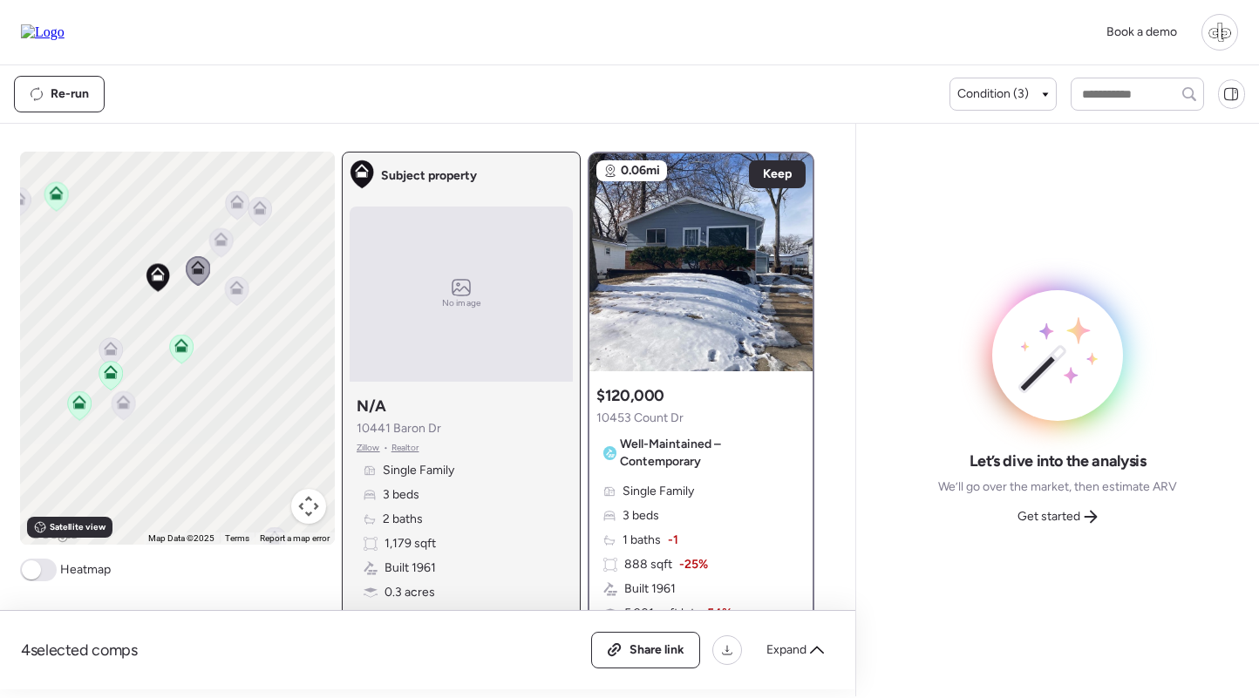
scroll to position [0, 0]
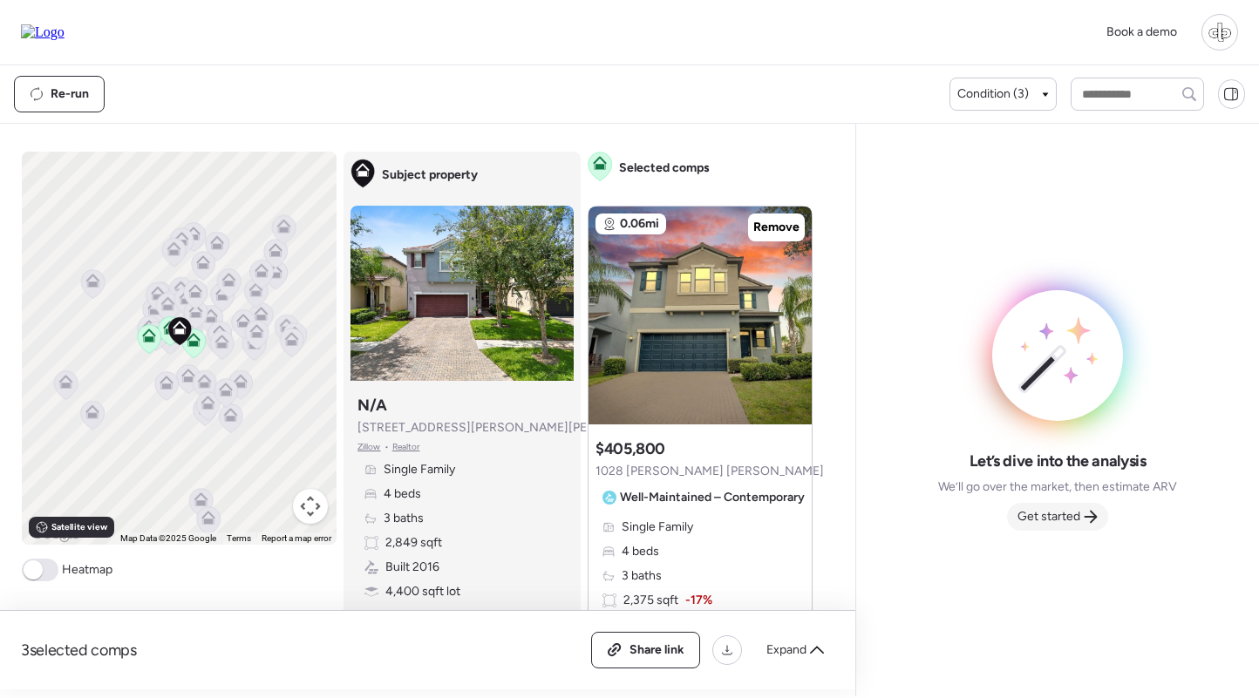
click at [1087, 510] on icon at bounding box center [1091, 517] width 14 height 14
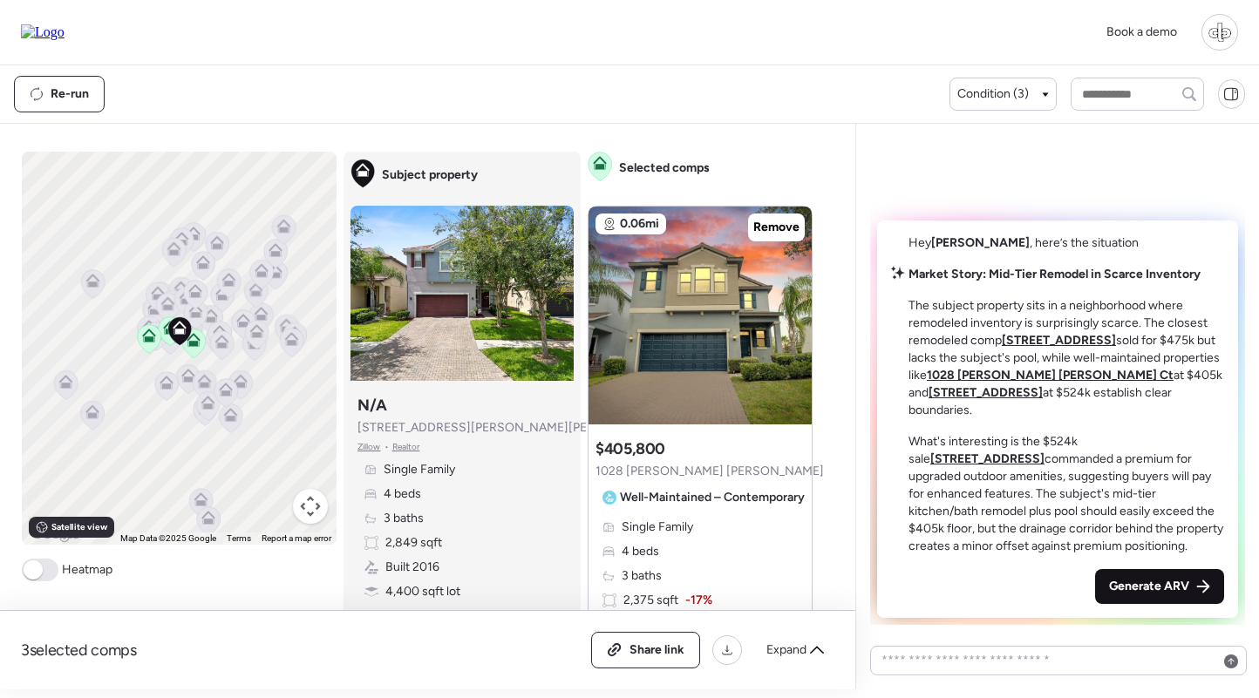
click at [1161, 601] on div "Generate ARV" at bounding box center [1159, 586] width 129 height 35
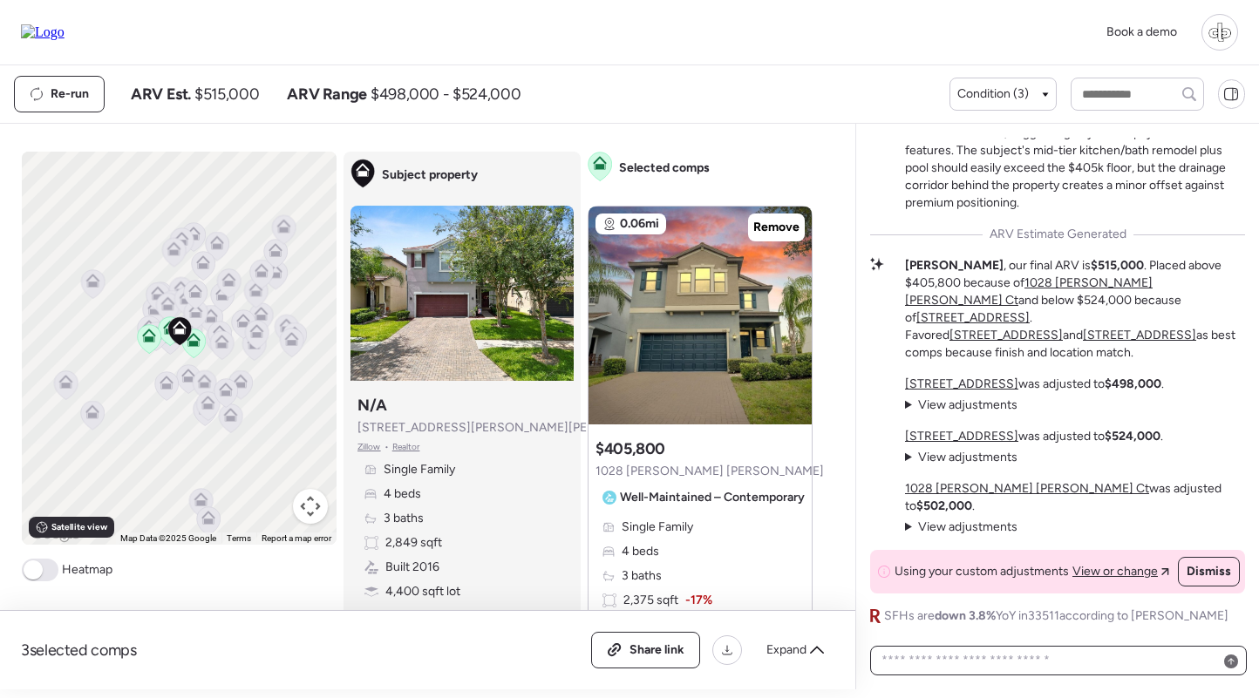
click at [1003, 664] on textarea at bounding box center [1058, 661] width 361 height 24
type textarea "**********"
click at [1005, 86] on span "Condition (3)" at bounding box center [993, 93] width 72 height 17
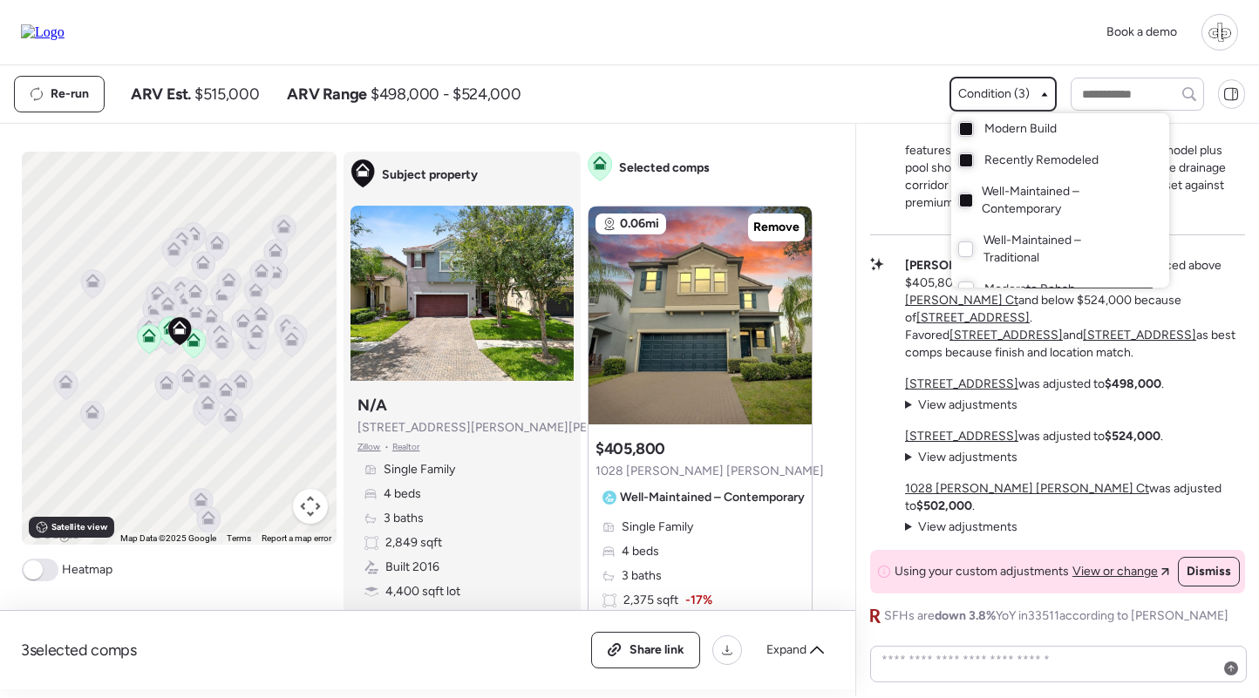
click at [984, 157] on span "Recently Remodeled" at bounding box center [1041, 160] width 114 height 17
click at [984, 165] on span "Recently Remodeled" at bounding box center [1041, 160] width 114 height 17
click at [987, 126] on span "Modern Build" at bounding box center [1020, 128] width 72 height 17
click at [988, 200] on span "Well-Maintained – Contemporary" at bounding box center [1058, 200] width 152 height 35
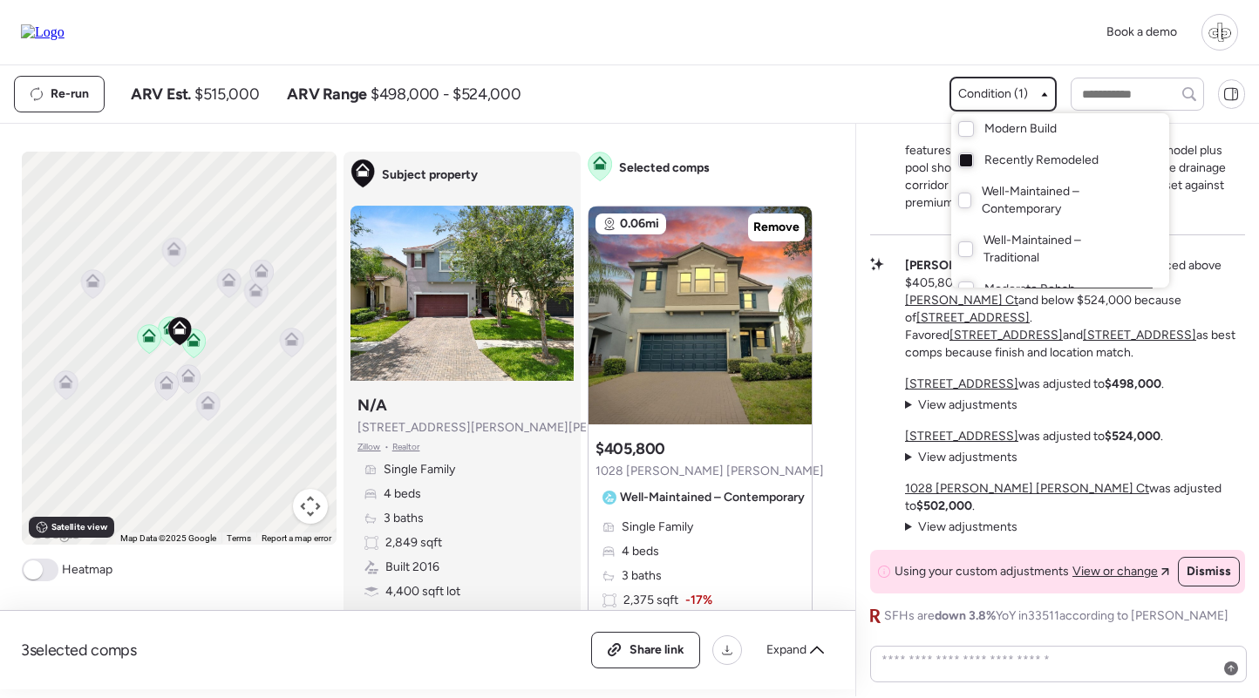
click at [201, 321] on div at bounding box center [629, 300] width 1259 height 698
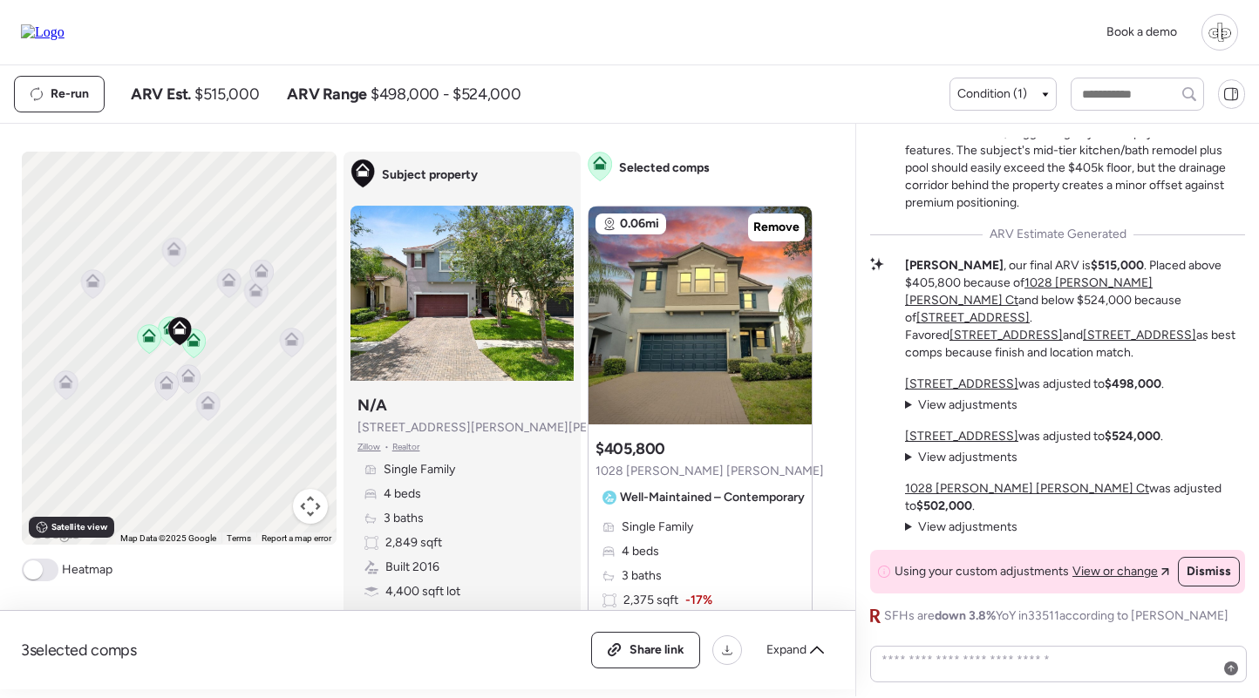
click at [177, 240] on icon at bounding box center [174, 252] width 24 height 29
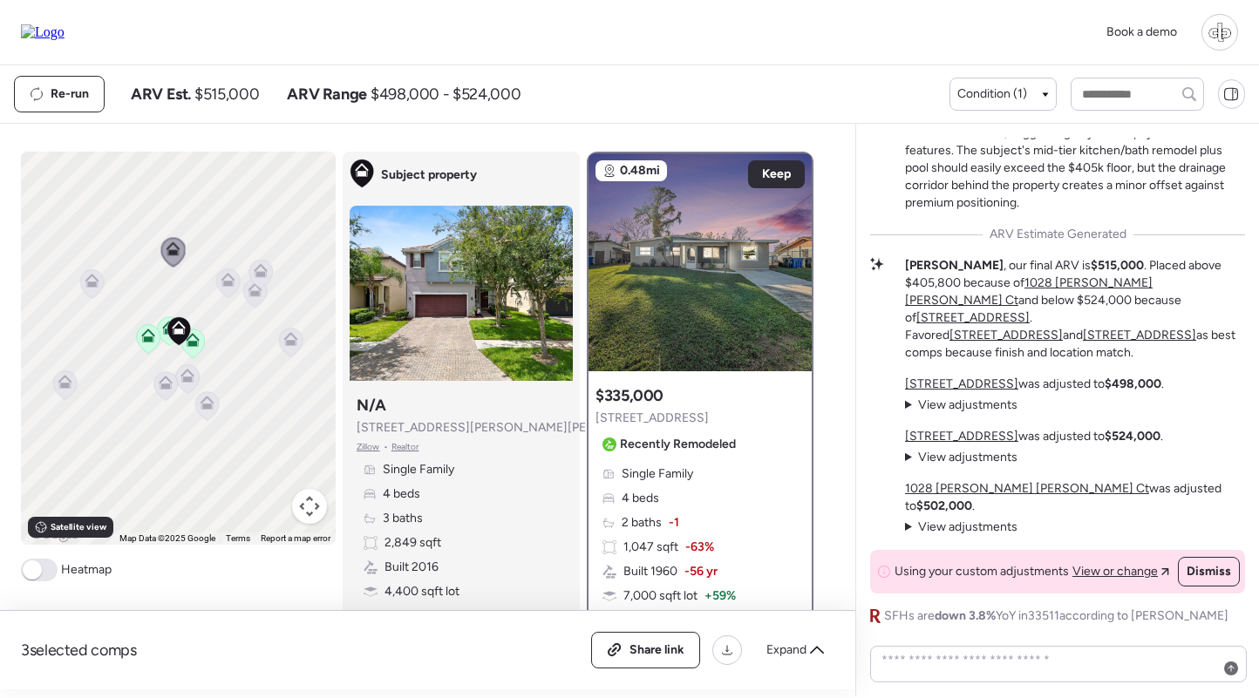
click at [228, 278] on icon at bounding box center [228, 280] width 14 height 14
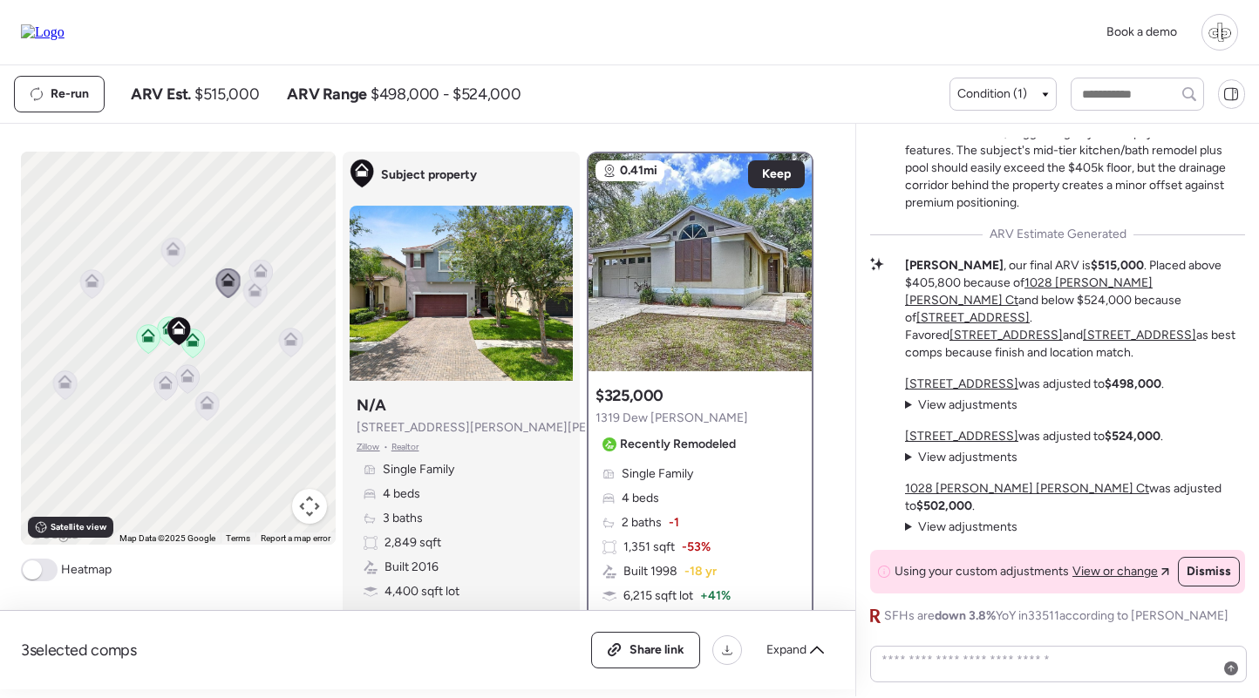
click at [266, 304] on icon at bounding box center [254, 293] width 24 height 30
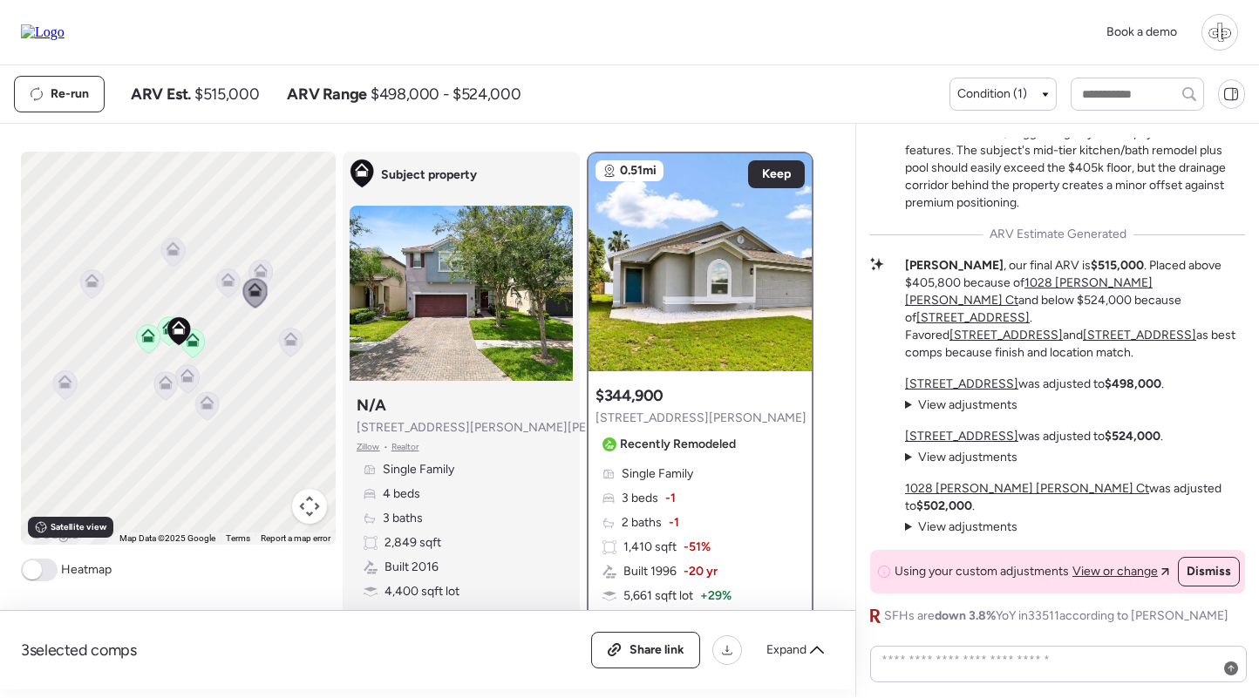
drag, startPoint x: 267, startPoint y: 268, endPoint x: 285, endPoint y: 293, distance: 31.2
click at [267, 268] on icon at bounding box center [261, 270] width 14 height 14
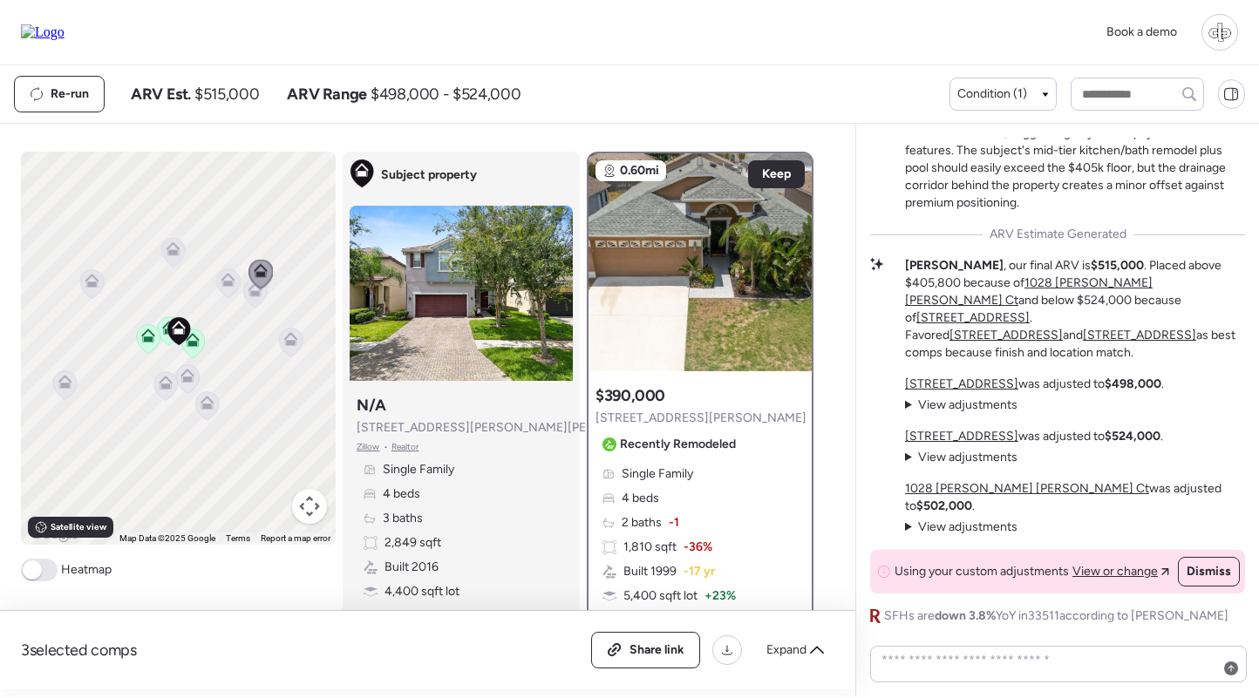
click at [292, 347] on icon at bounding box center [291, 342] width 24 height 29
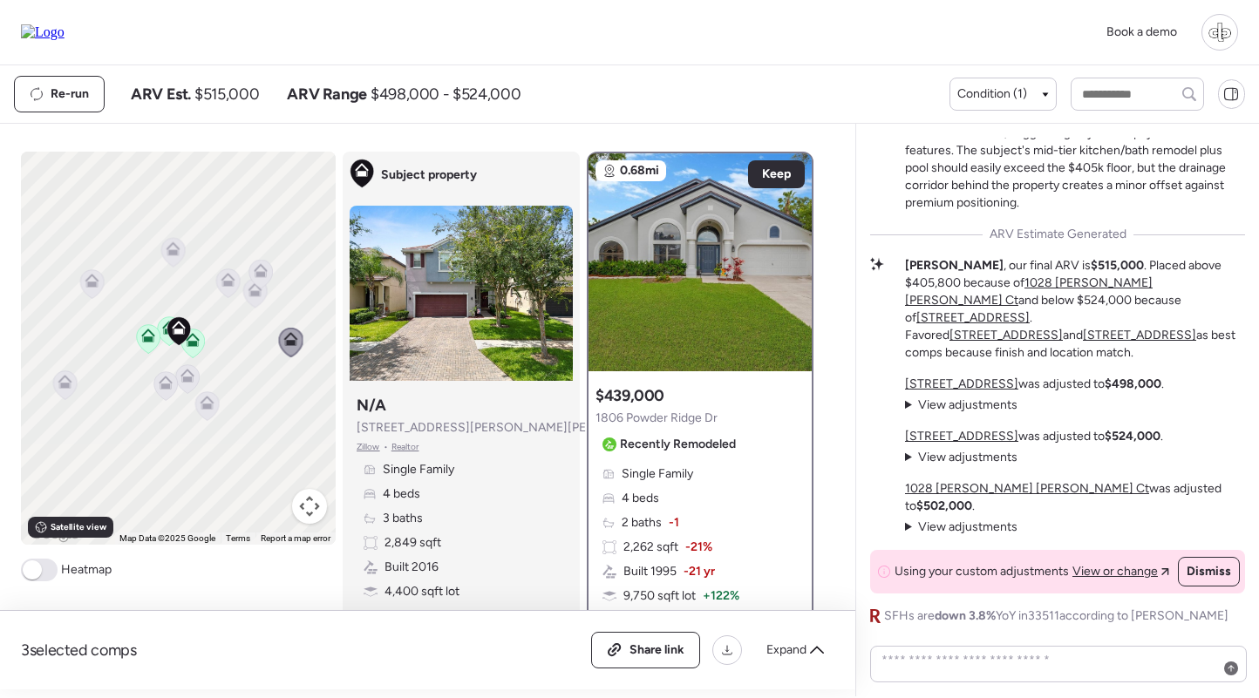
click at [211, 405] on icon at bounding box center [206, 406] width 11 height 5
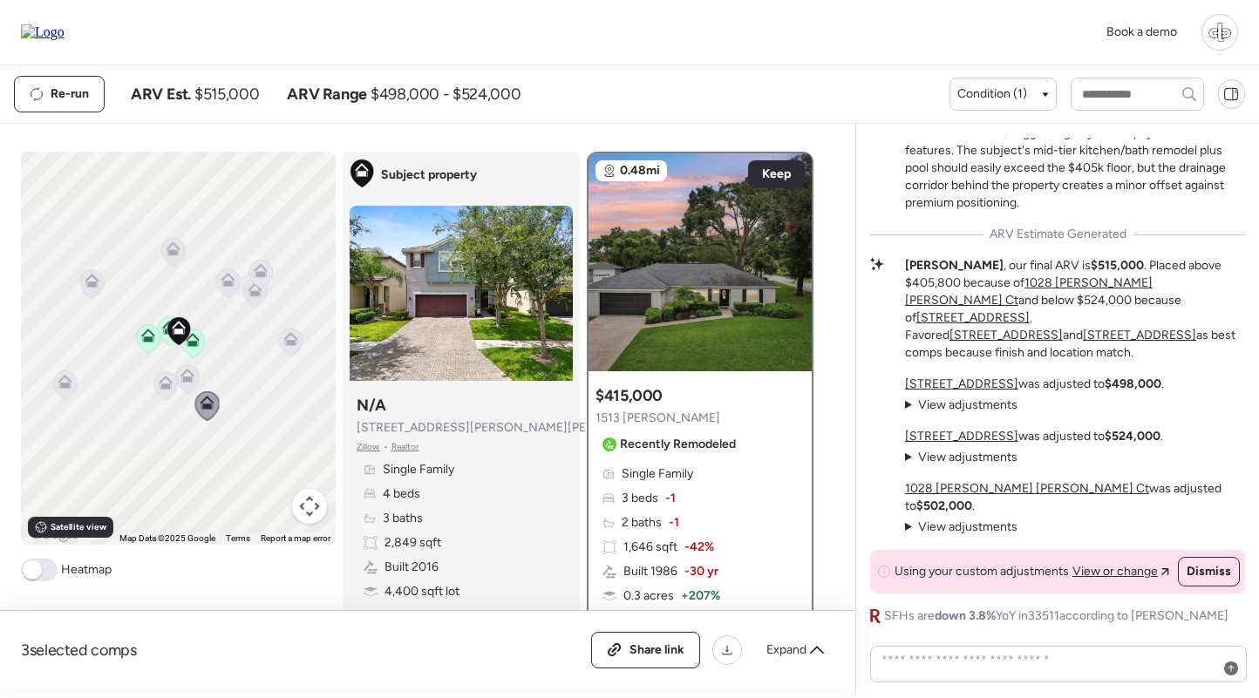
click at [186, 378] on icon at bounding box center [186, 379] width 11 height 5
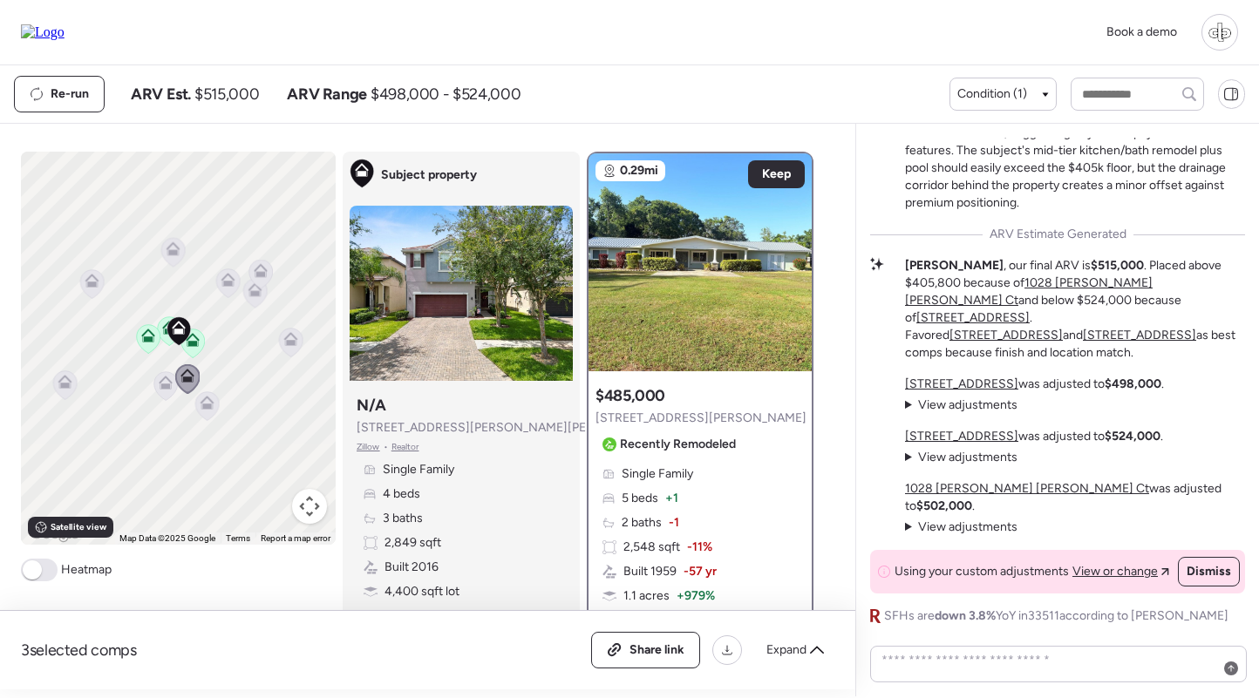
click at [171, 385] on icon at bounding box center [165, 386] width 11 height 5
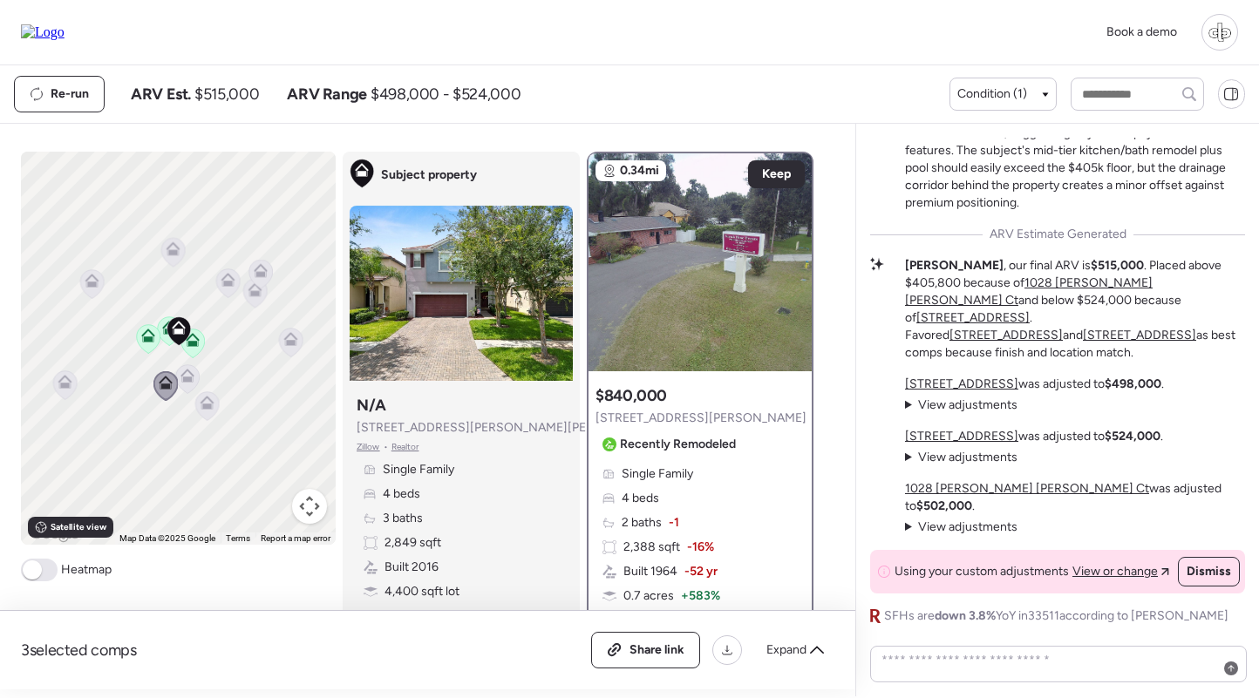
drag, startPoint x: 92, startPoint y: 280, endPoint x: 84, endPoint y: 333, distance: 53.8
click at [92, 281] on icon at bounding box center [92, 281] width 14 height 14
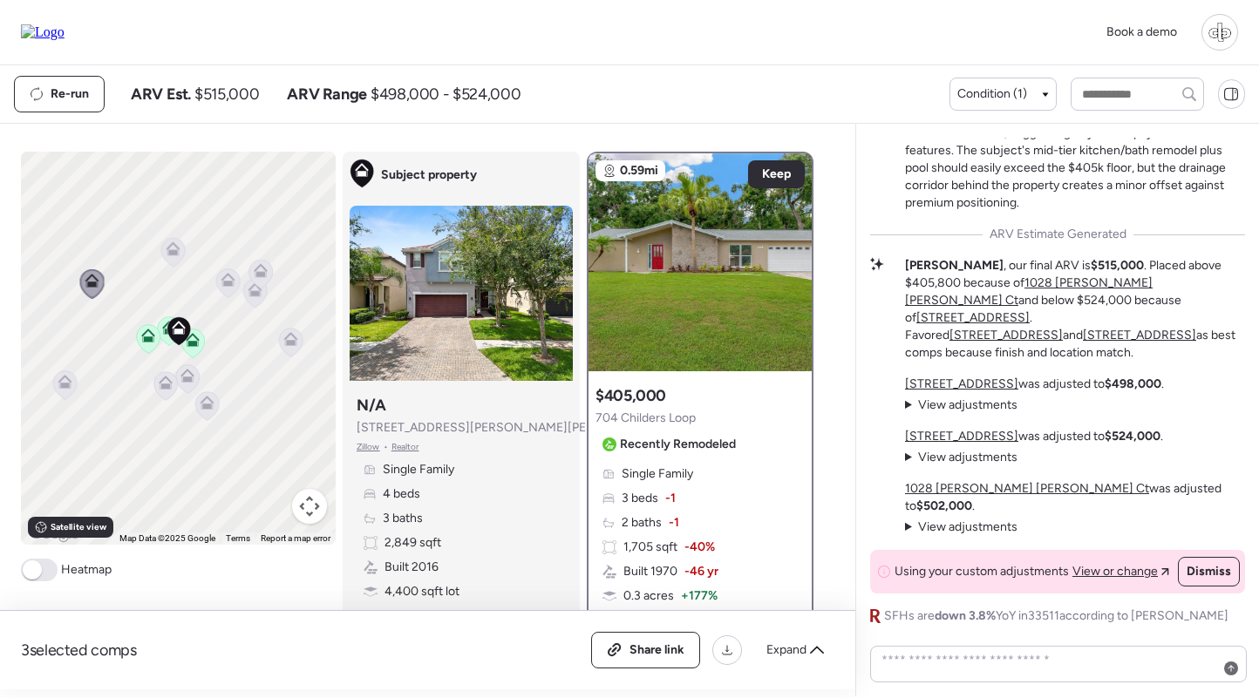
click at [78, 408] on div "To navigate, press the arrow keys. To activate drag with keyboard, press Alt + …" at bounding box center [178, 348] width 315 height 393
click at [65, 395] on icon at bounding box center [65, 385] width 24 height 29
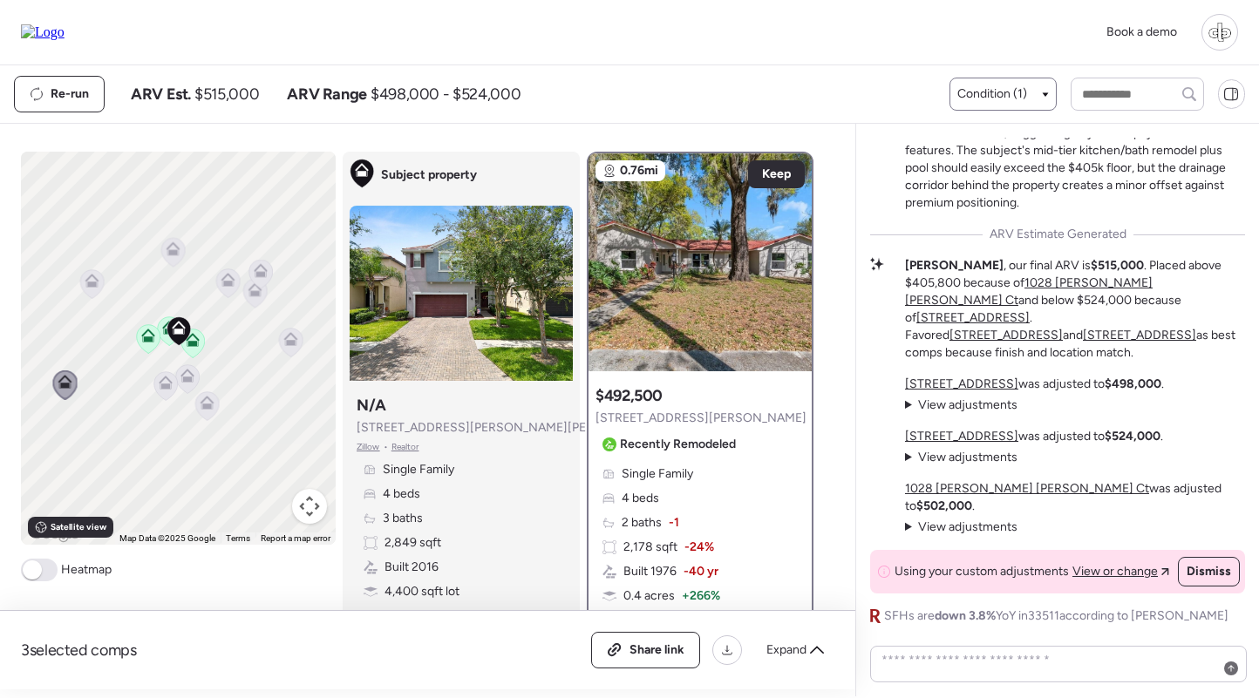
click at [1024, 79] on div "Condition (1)" at bounding box center [1004, 94] width 108 height 33
click at [989, 97] on span "Condition (1)" at bounding box center [992, 93] width 70 height 17
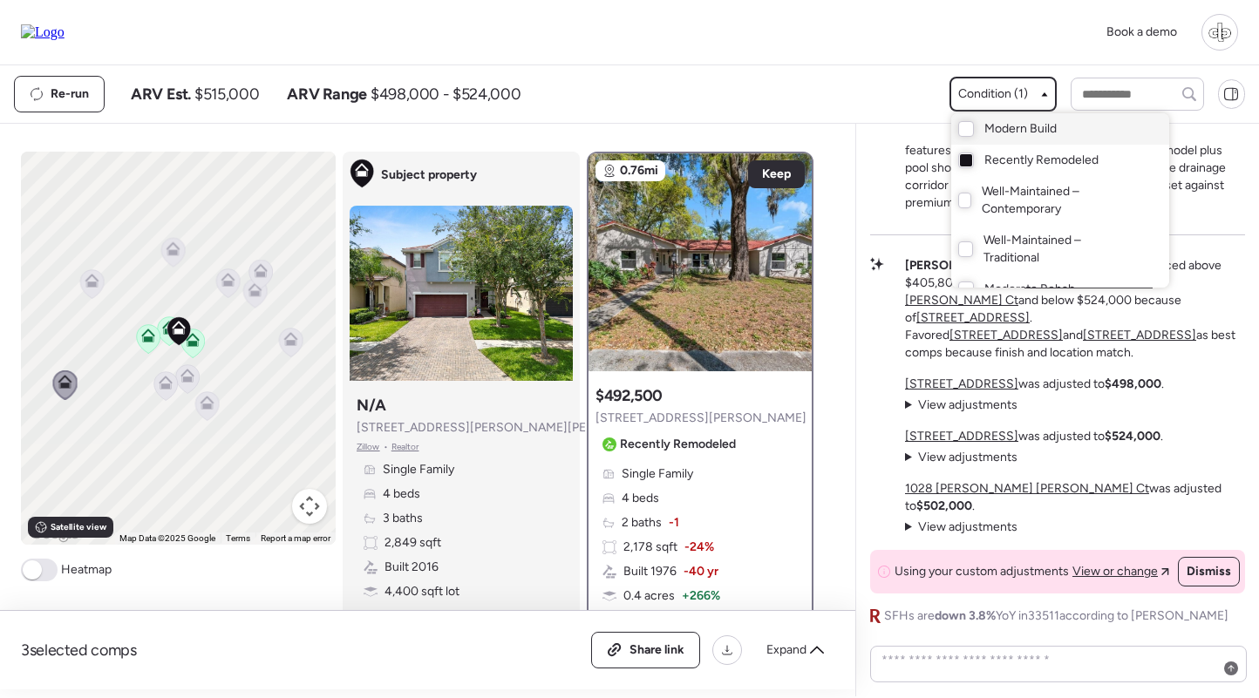
click at [984, 130] on span "Modern Build" at bounding box center [1020, 128] width 72 height 17
click at [993, 168] on span "Recently Remodeled" at bounding box center [1041, 160] width 114 height 17
click at [188, 301] on div at bounding box center [629, 300] width 1259 height 698
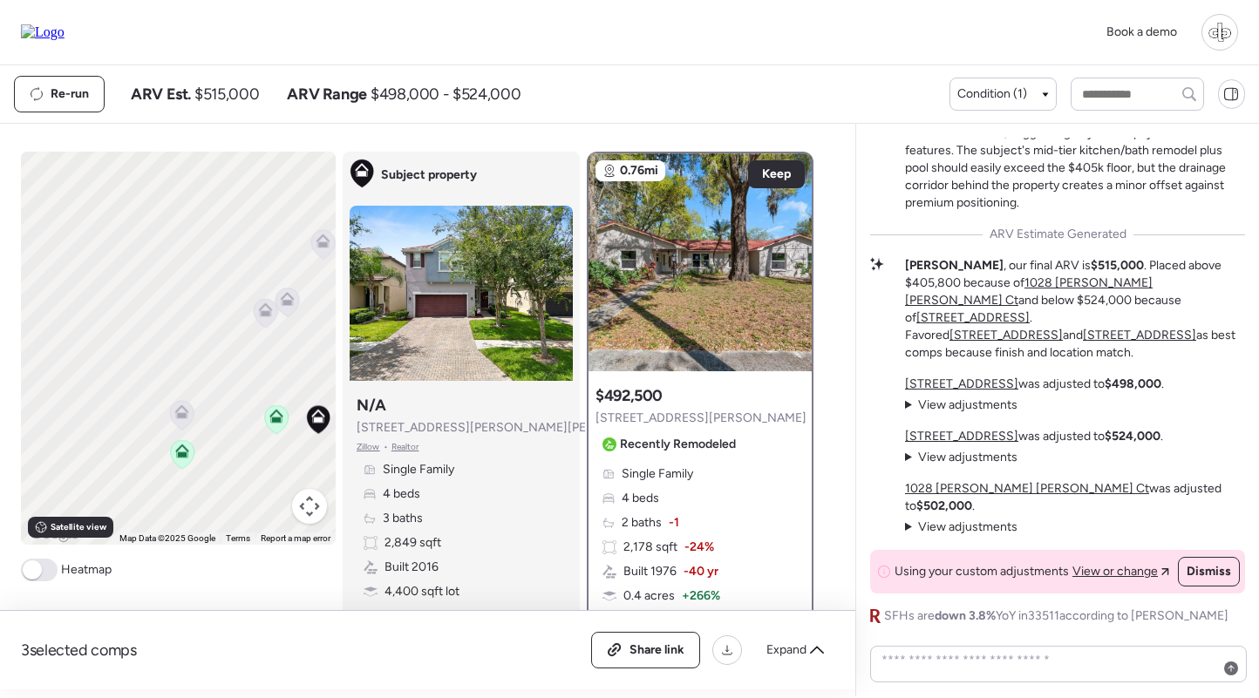
click at [177, 415] on icon at bounding box center [180, 414] width 11 height 5
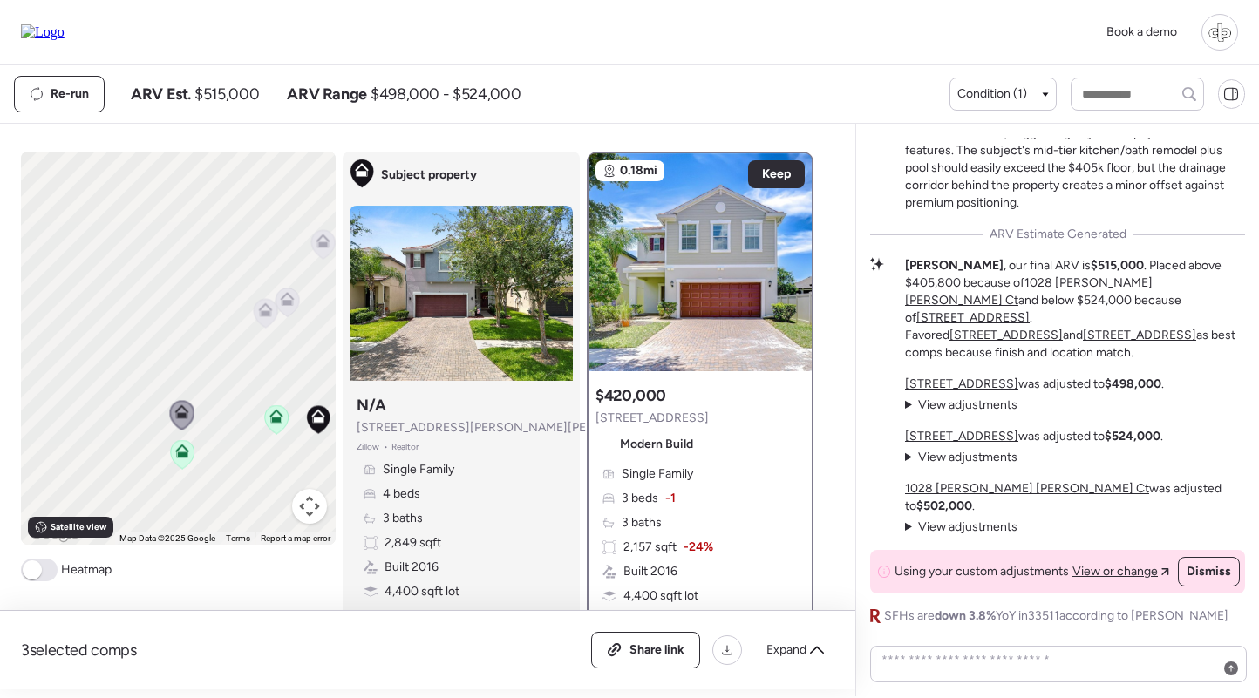
click at [276, 322] on icon at bounding box center [265, 313] width 24 height 30
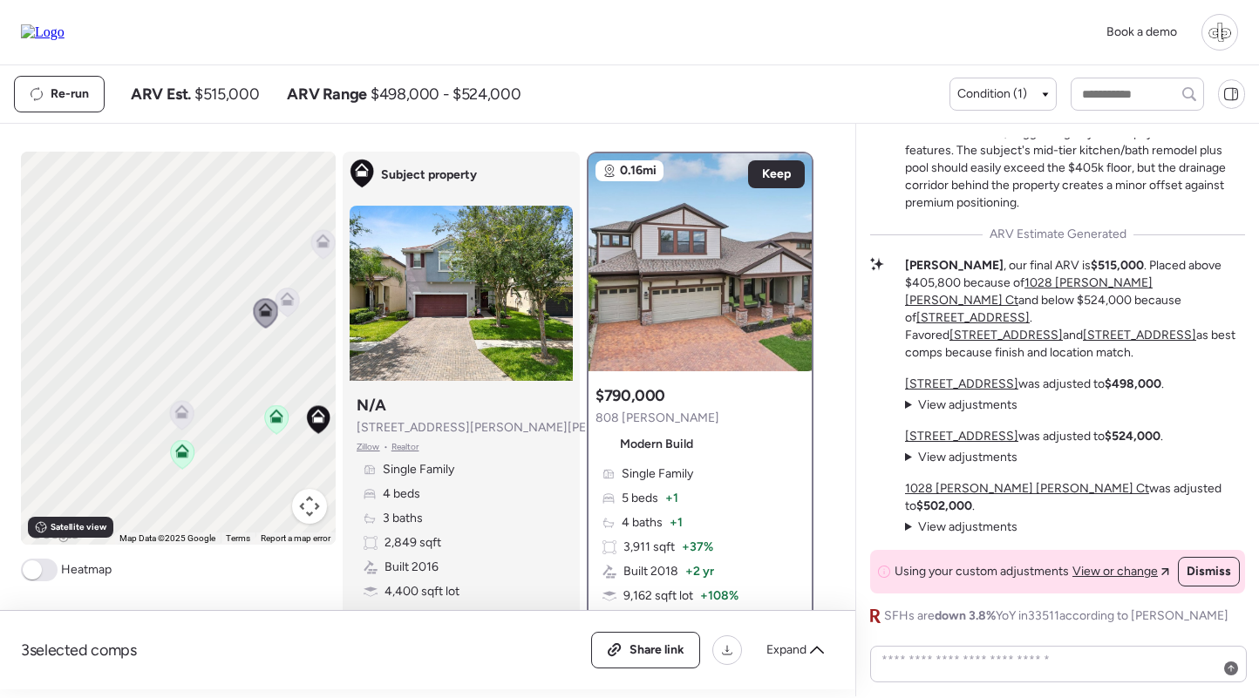
click at [299, 313] on div "To navigate, press the arrow keys. To activate drag with keyboard, press Alt + …" at bounding box center [178, 348] width 315 height 393
click at [280, 303] on icon at bounding box center [287, 299] width 14 height 14
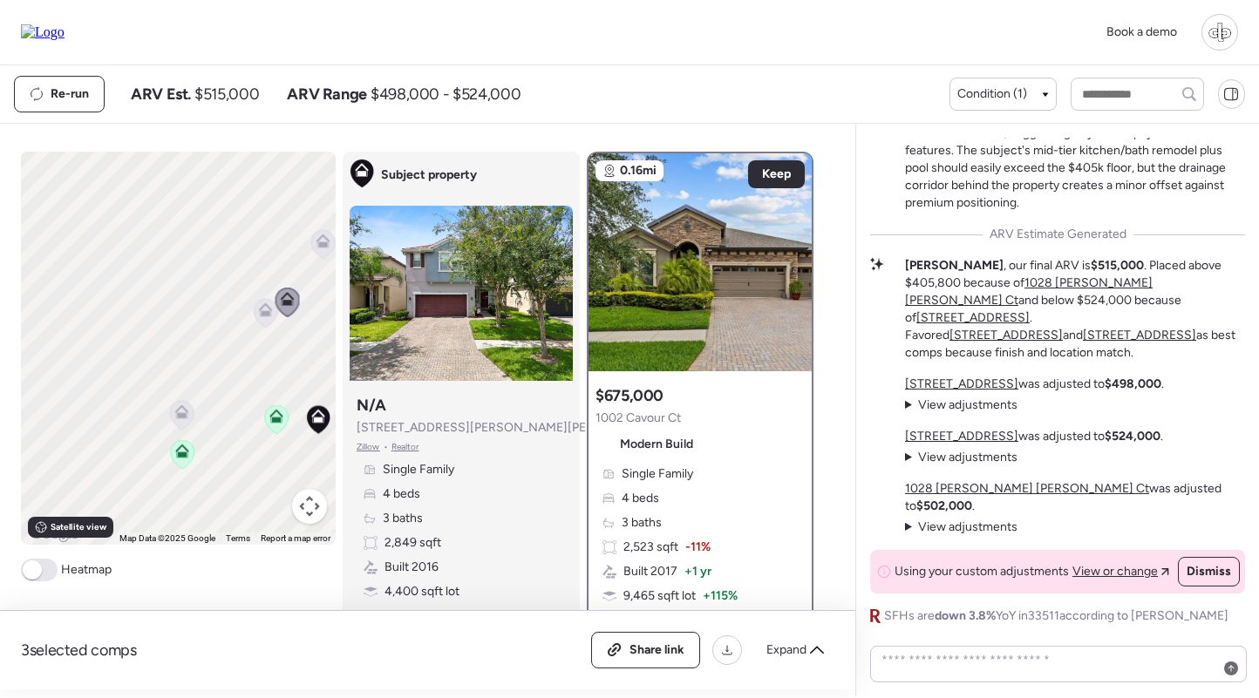
drag, startPoint x: 313, startPoint y: 278, endPoint x: 249, endPoint y: 283, distance: 64.7
click at [250, 283] on div "To navigate, press the arrow keys. To activate drag with keyboard, press Alt + …" at bounding box center [178, 348] width 315 height 393
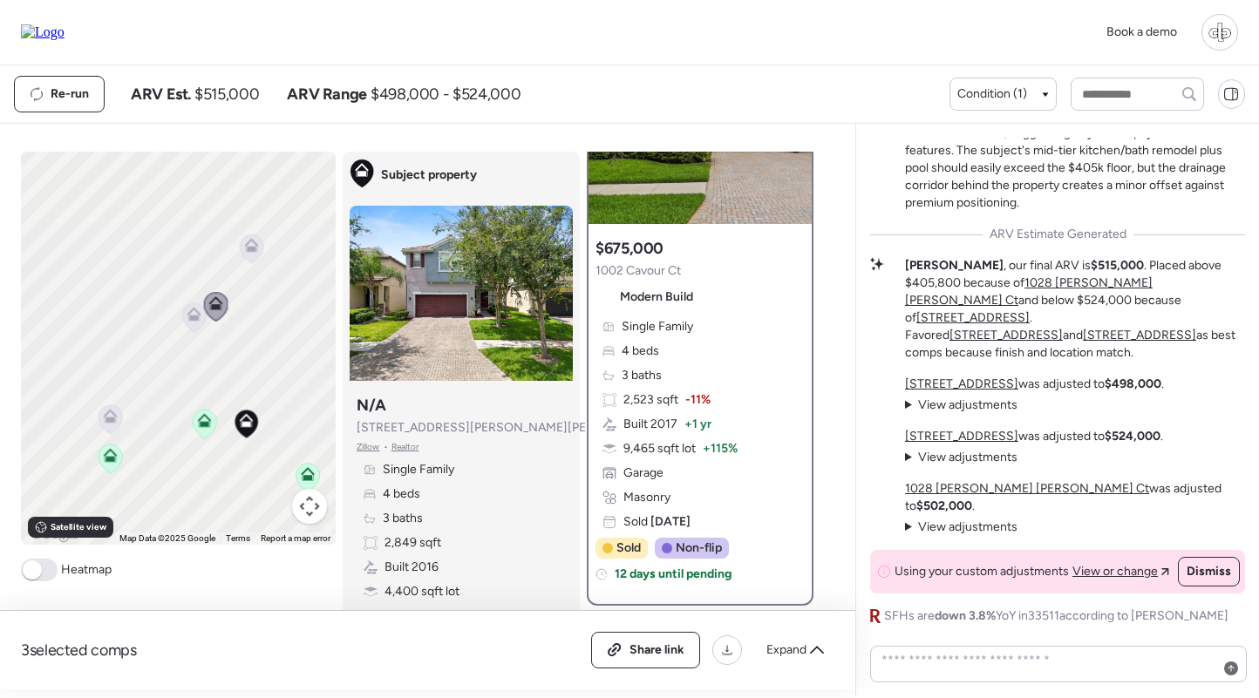
scroll to position [148, 0]
click at [254, 251] on icon at bounding box center [250, 248] width 11 height 5
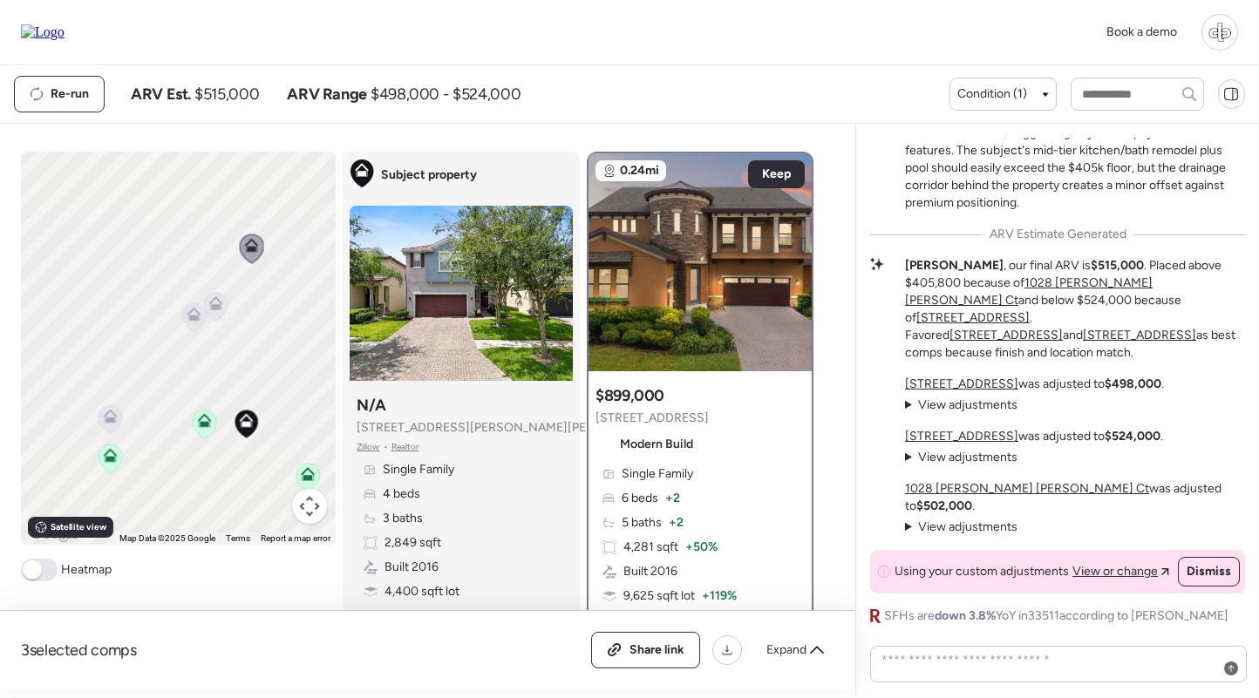
scroll to position [0, 0]
click at [1094, 441] on div "923 Tuscanny St was adjusted to $498,000 . View adjustments Hide adjustments +$…" at bounding box center [1075, 456] width 340 height 160
click at [971, 412] on span "View adjustments" at bounding box center [967, 405] width 99 height 15
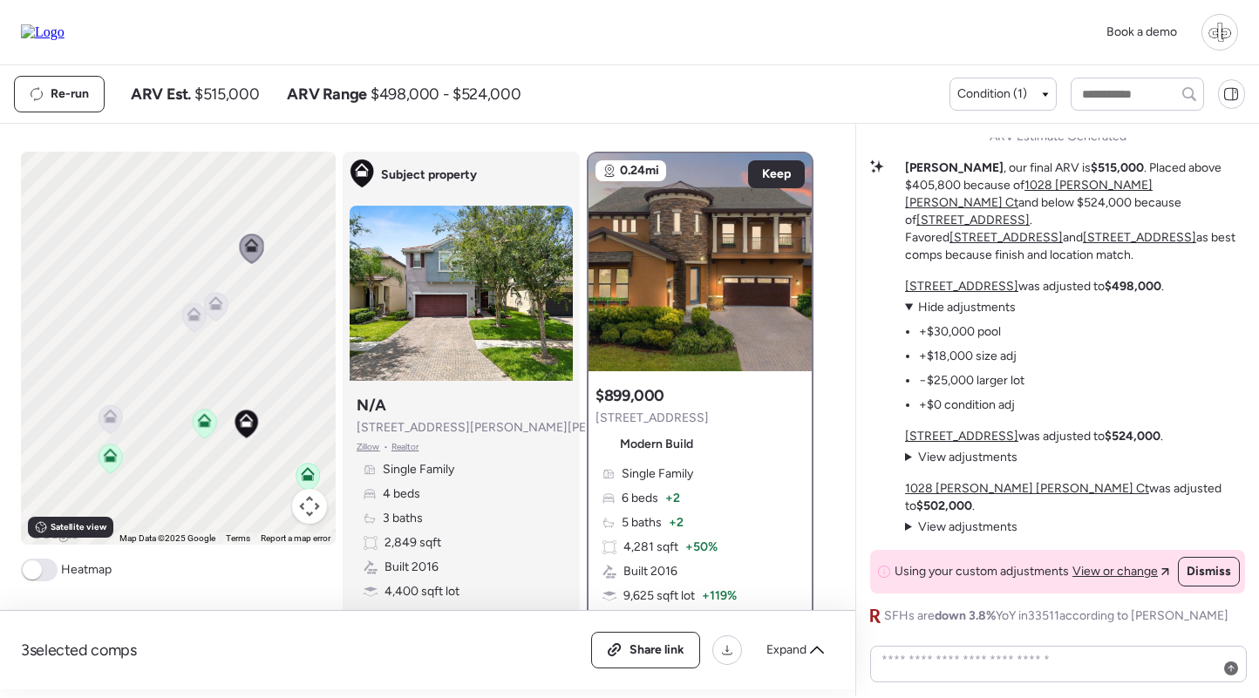
click at [966, 317] on summary "View adjustments Hide adjustments" at bounding box center [964, 307] width 119 height 17
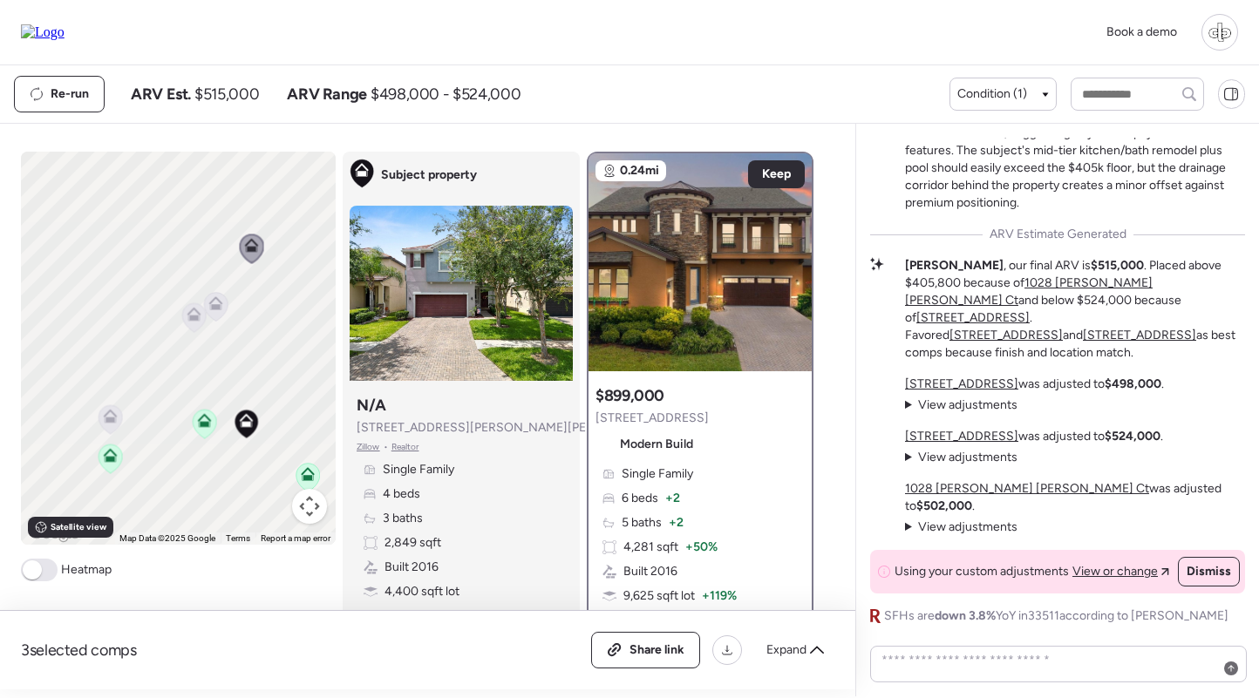
click at [950, 392] on u "923 Tuscanny St" at bounding box center [961, 384] width 113 height 15
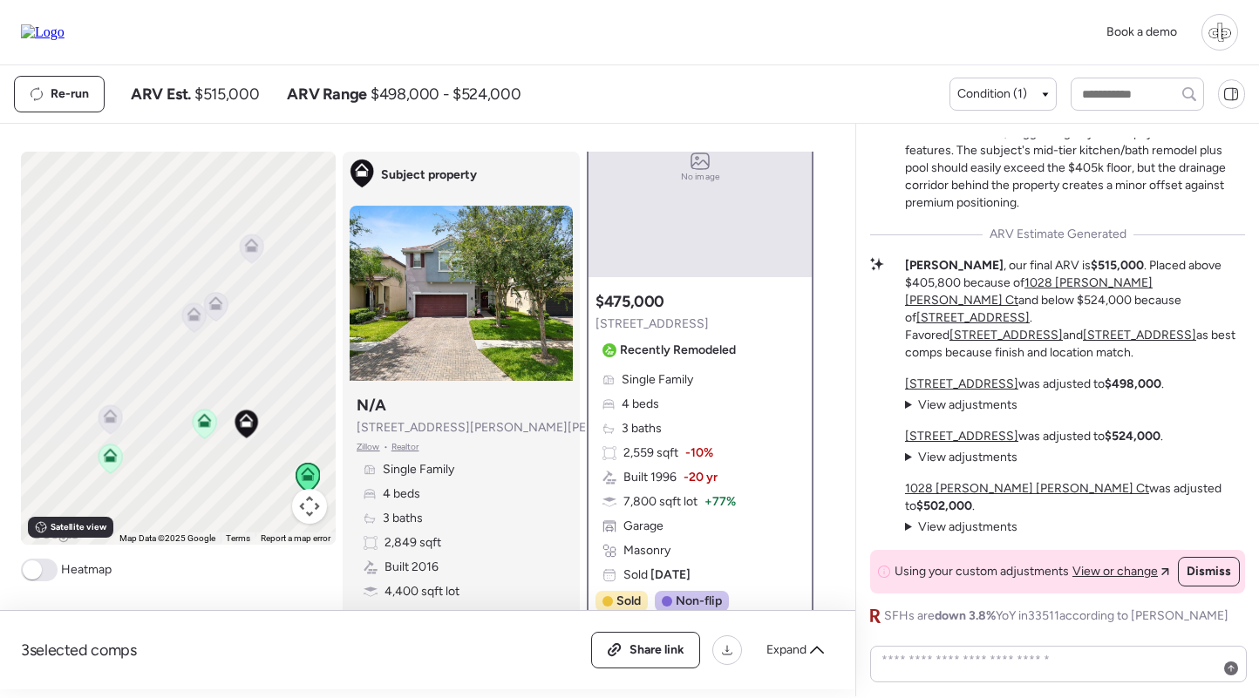
scroll to position [108, 0]
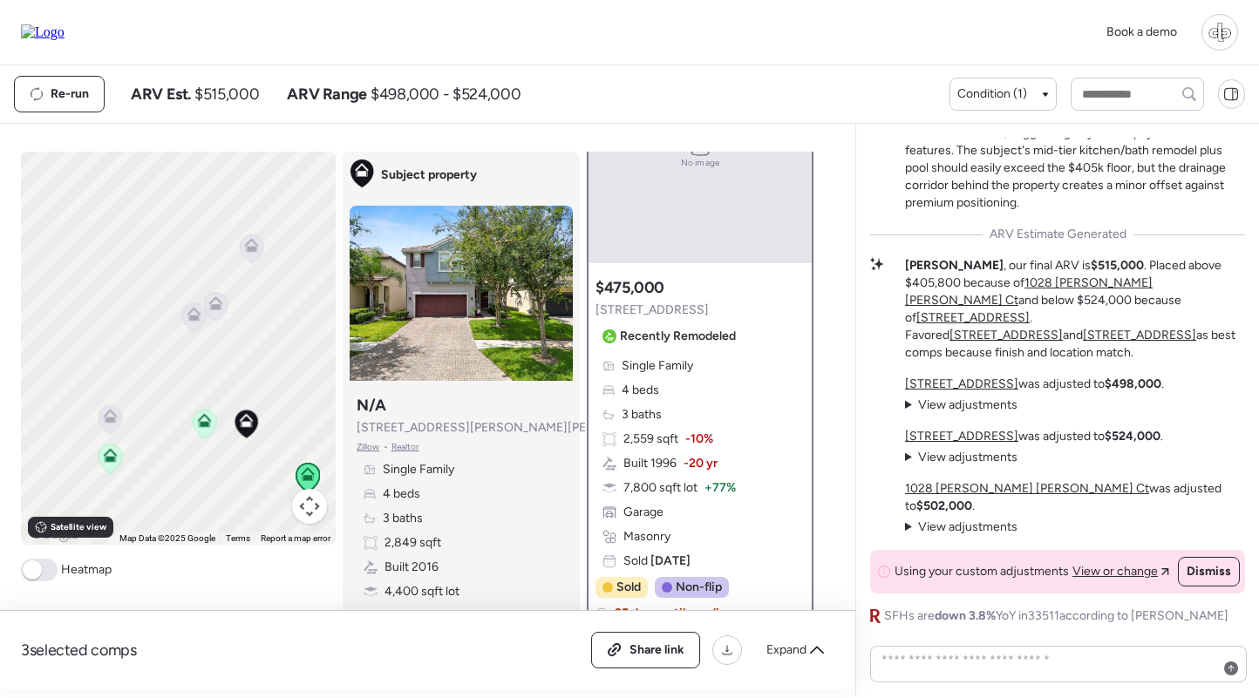
click at [989, 412] on span "View adjustments" at bounding box center [967, 405] width 99 height 15
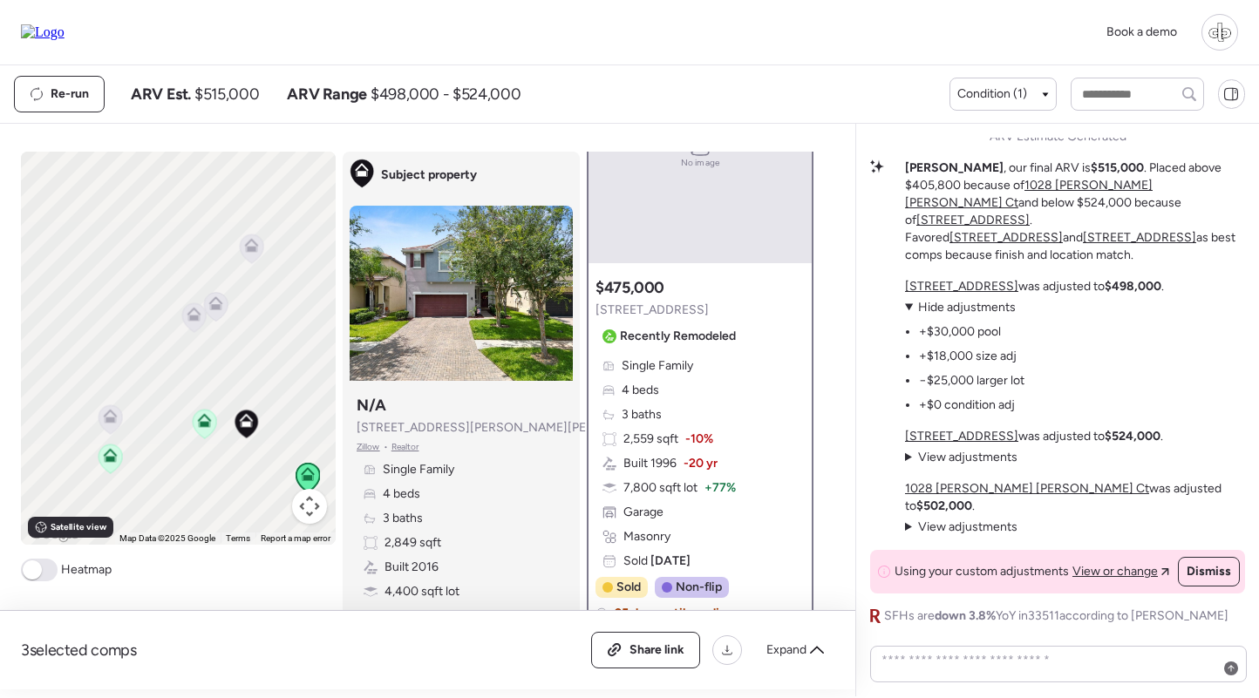
click at [964, 315] on span "Hide adjustments" at bounding box center [967, 307] width 98 height 15
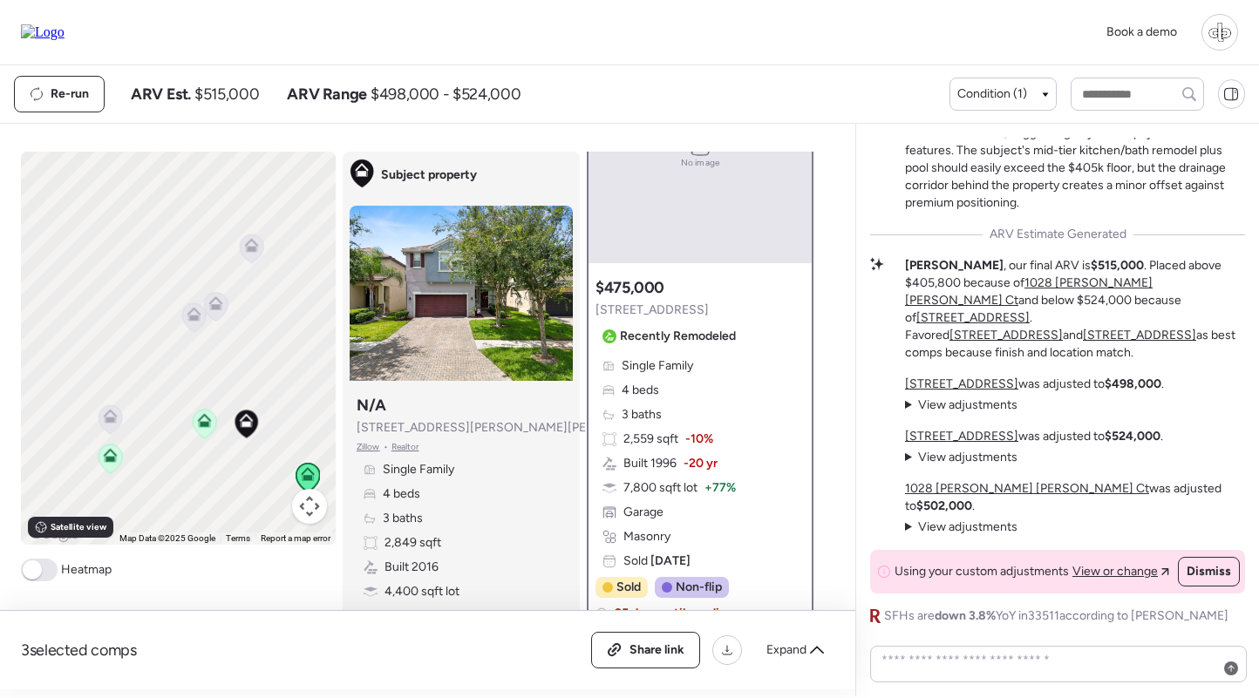
click at [965, 465] on span "View adjustments" at bounding box center [967, 457] width 99 height 15
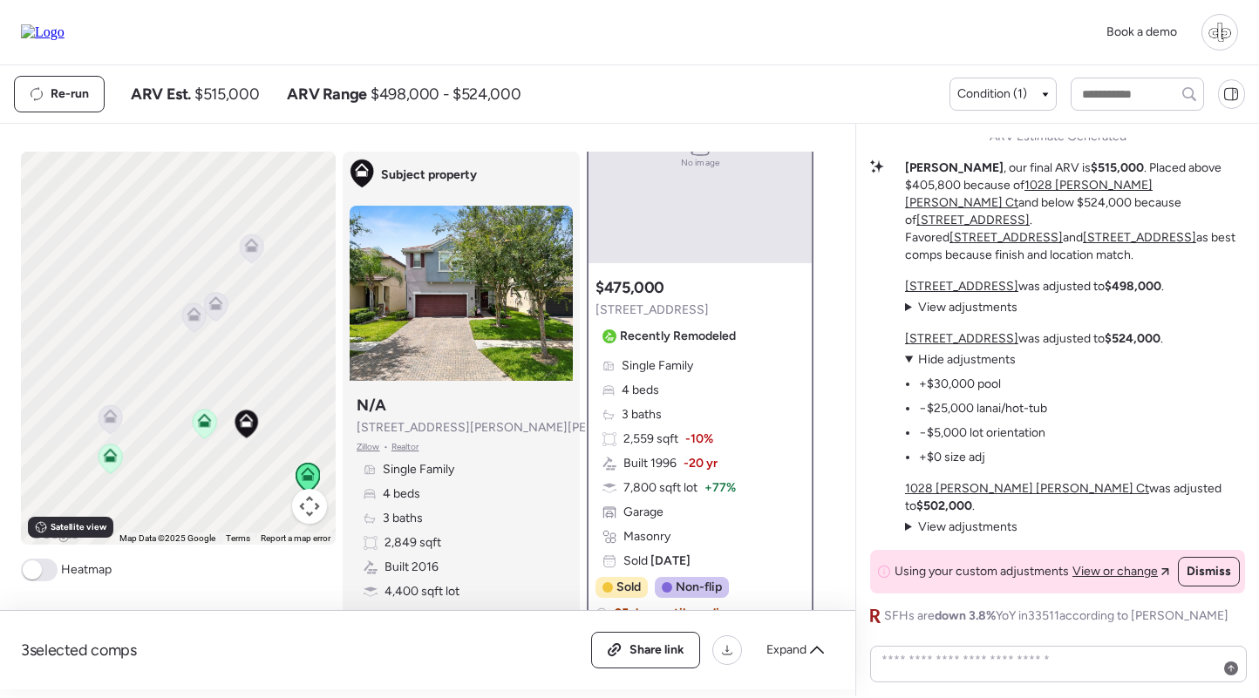
click at [965, 346] on u "910 Terra Vista St" at bounding box center [961, 338] width 113 height 15
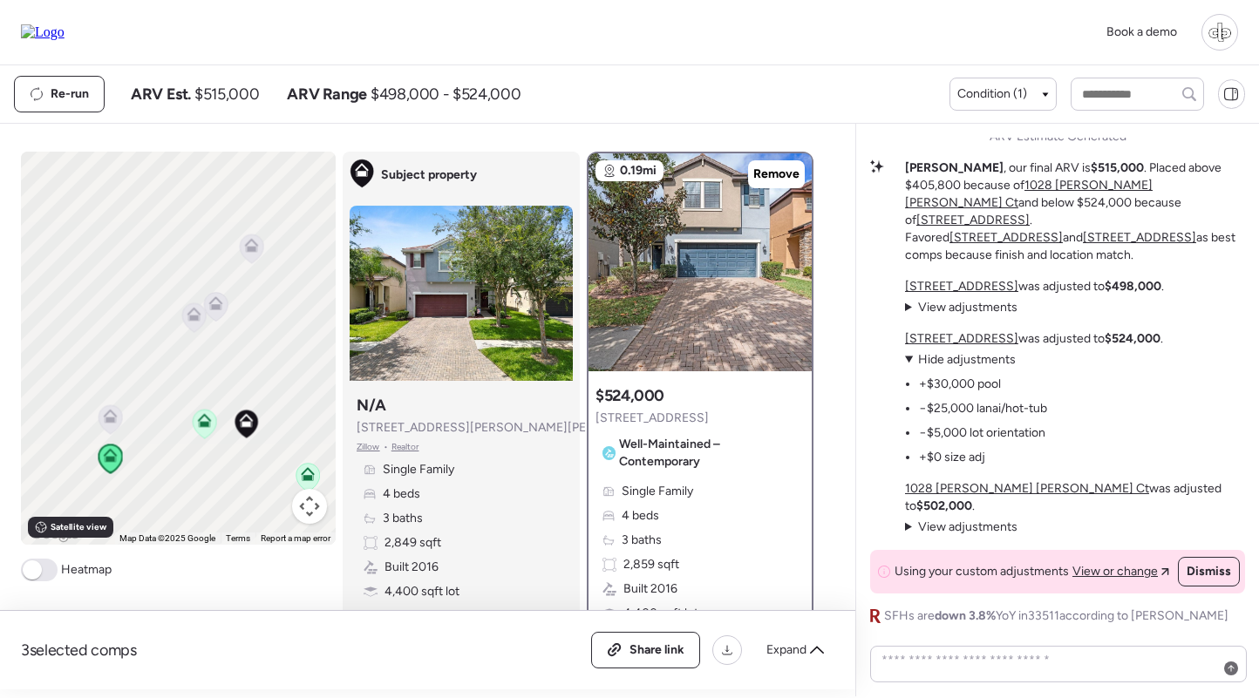
scroll to position [65, 0]
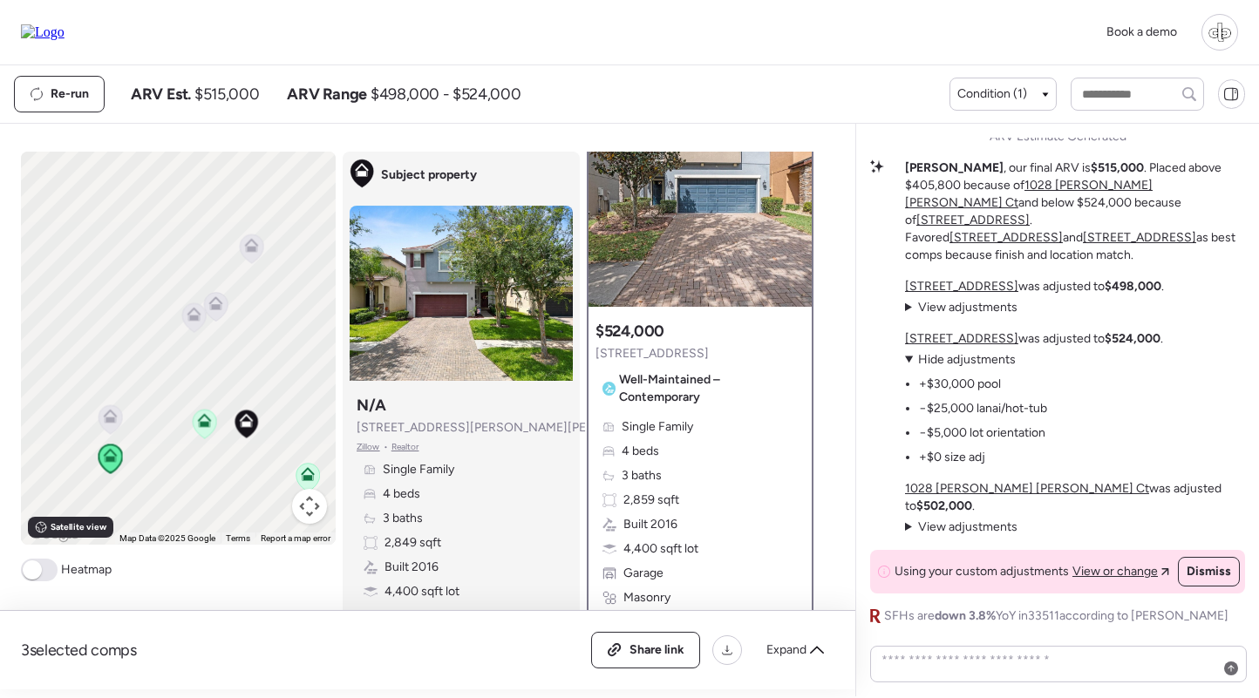
click at [710, 242] on div at bounding box center [700, 198] width 223 height 218
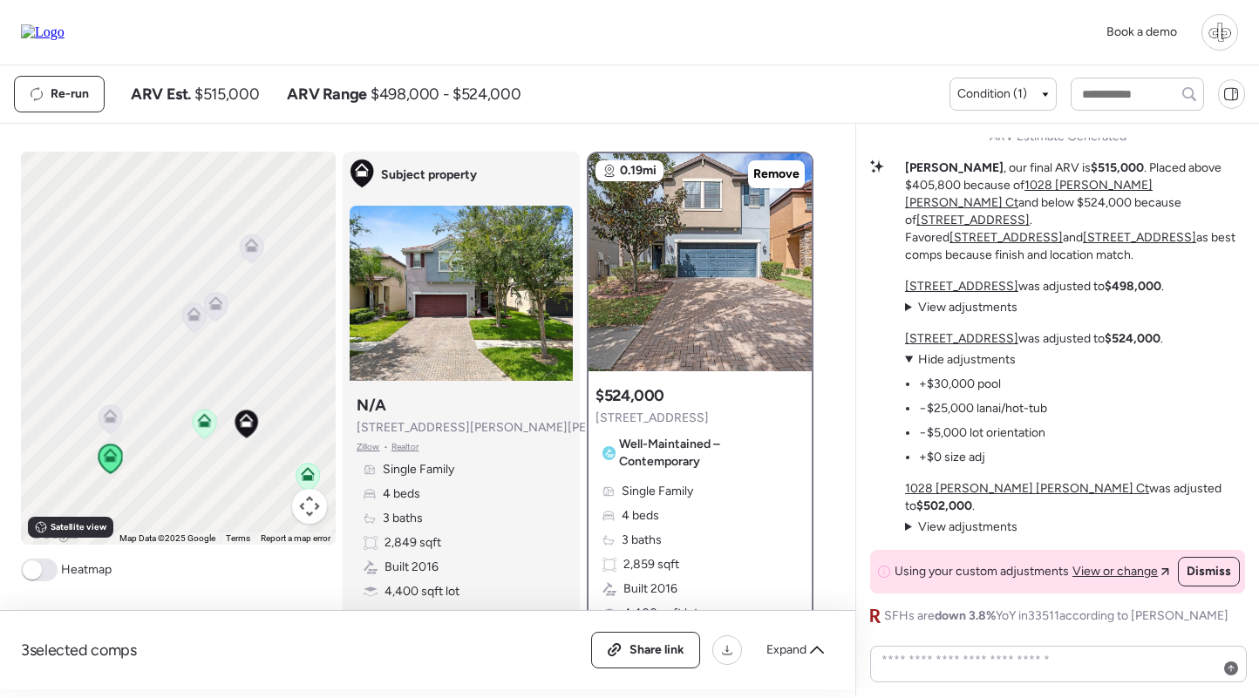
click at [947, 496] on u "1028 Oliveto Verdi Ct" at bounding box center [1027, 488] width 244 height 15
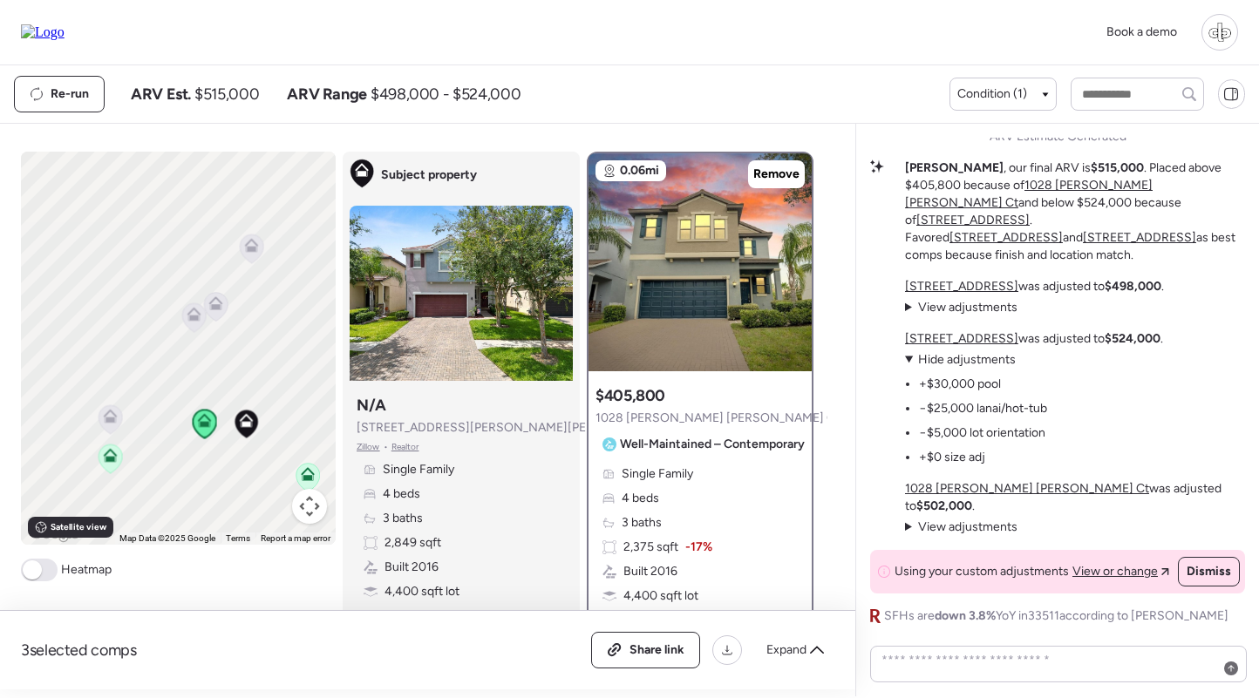
click at [709, 287] on div at bounding box center [700, 262] width 223 height 218
click at [707, 521] on div "Single Family 4 beds 3 baths 2,375 sqft -17% Built 2016 4,400 sqft lot Garage M…" at bounding box center [700, 572] width 209 height 213
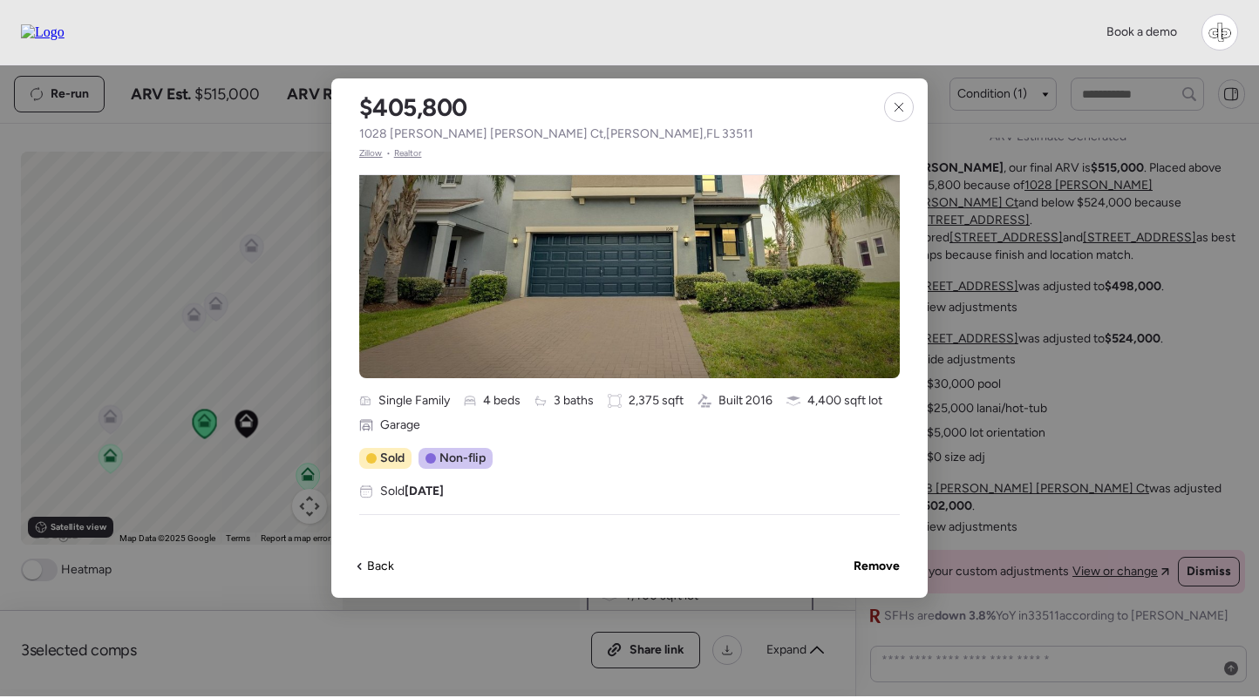
scroll to position [410, 0]
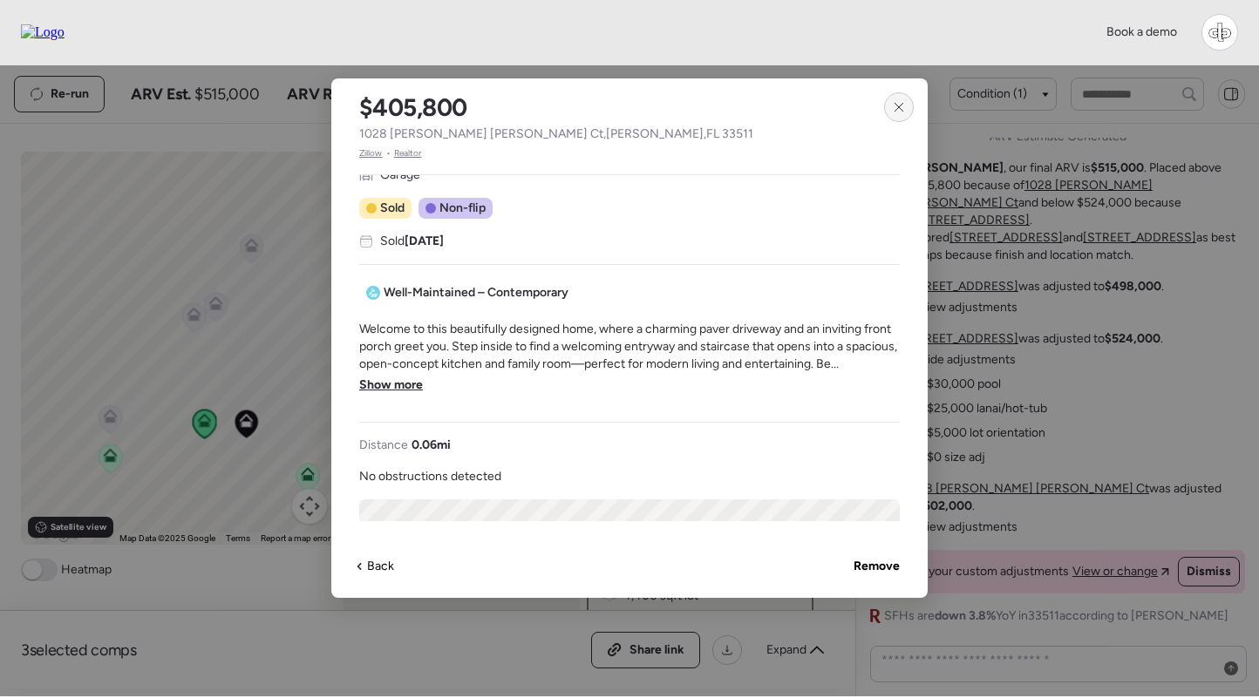
click at [902, 106] on icon at bounding box center [899, 107] width 14 height 14
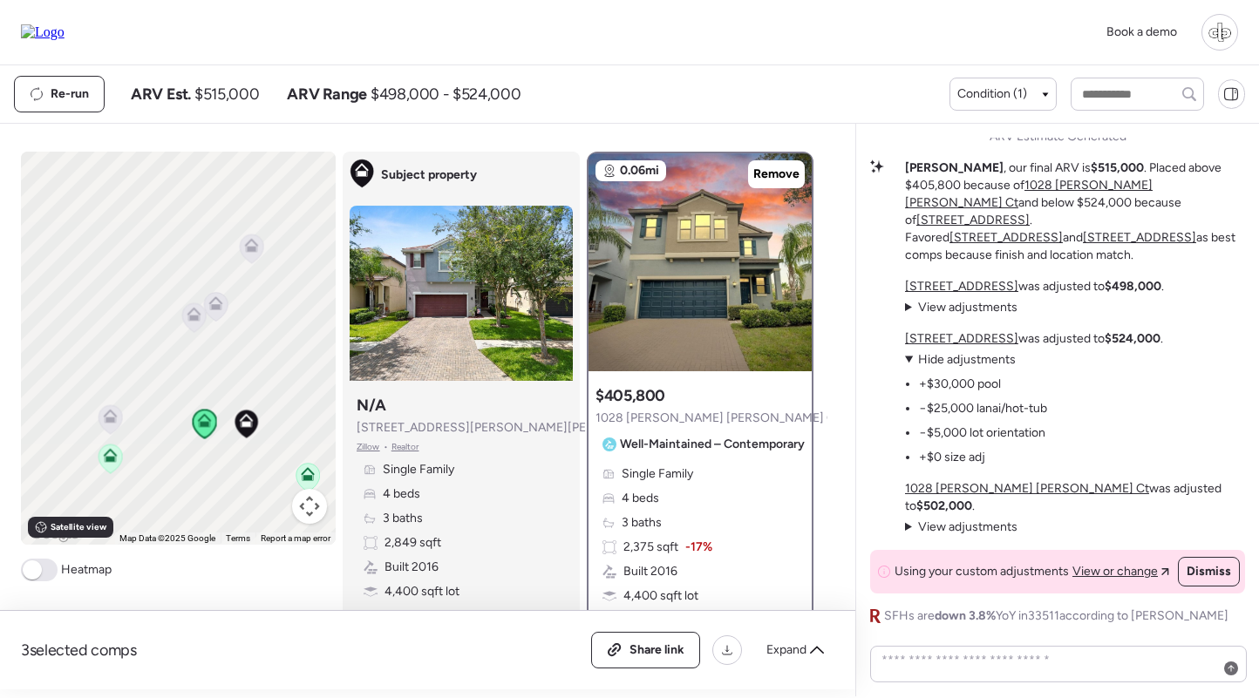
click at [981, 367] on span "Hide adjustments" at bounding box center [967, 359] width 98 height 15
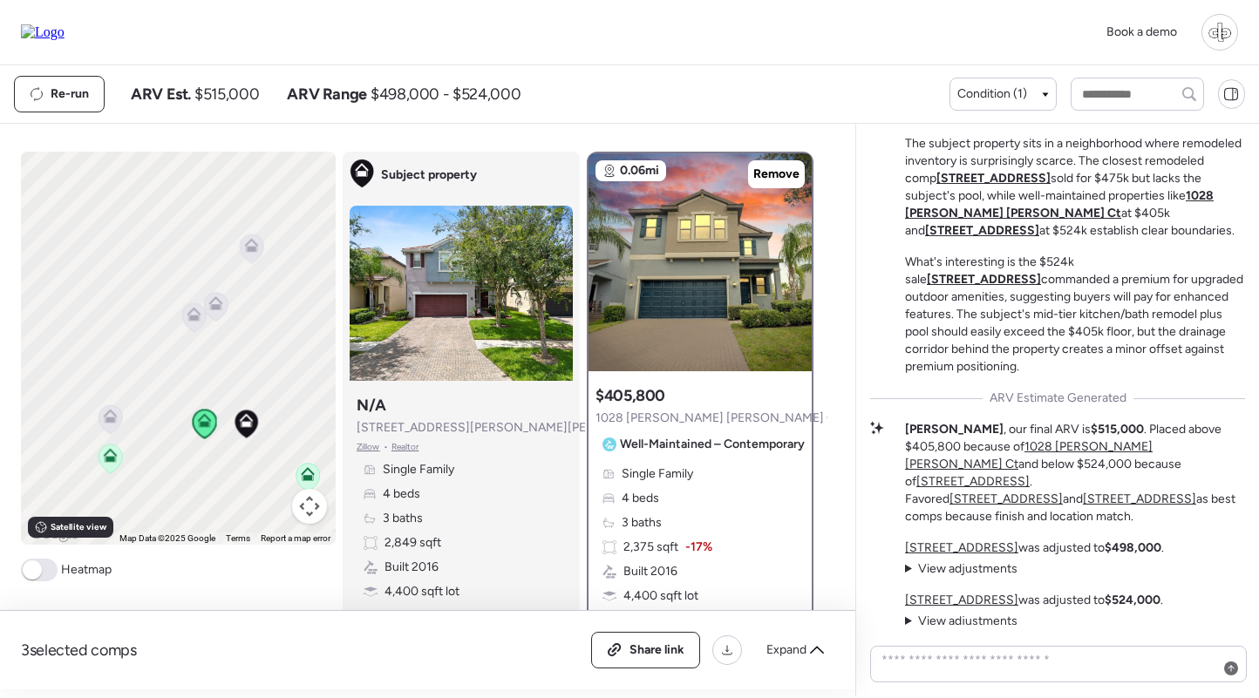
scroll to position [-163, 0]
